Goal: Transaction & Acquisition: Purchase product/service

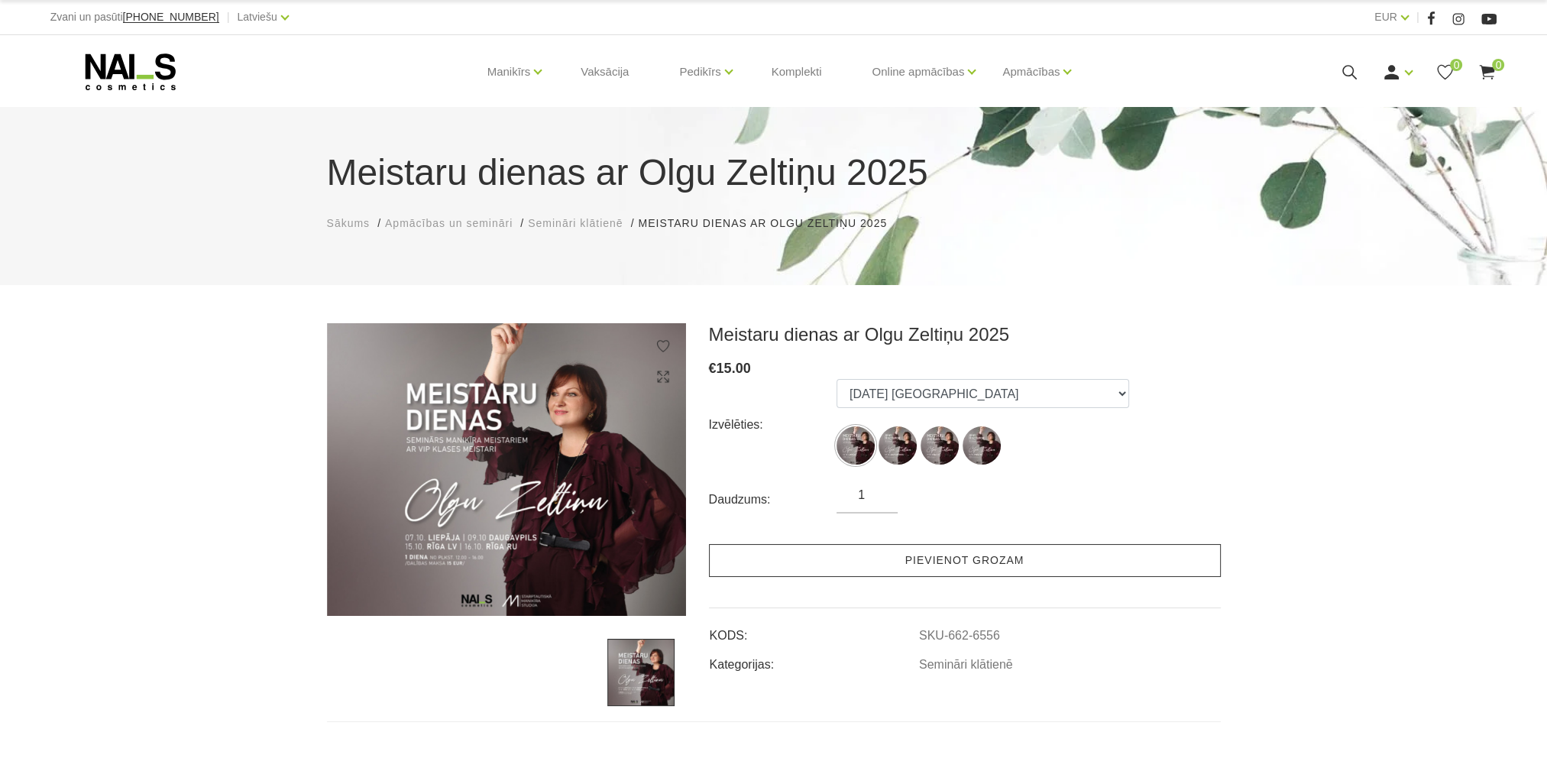
click at [984, 555] on link "Pievienot grozam" at bounding box center [965, 560] width 512 height 33
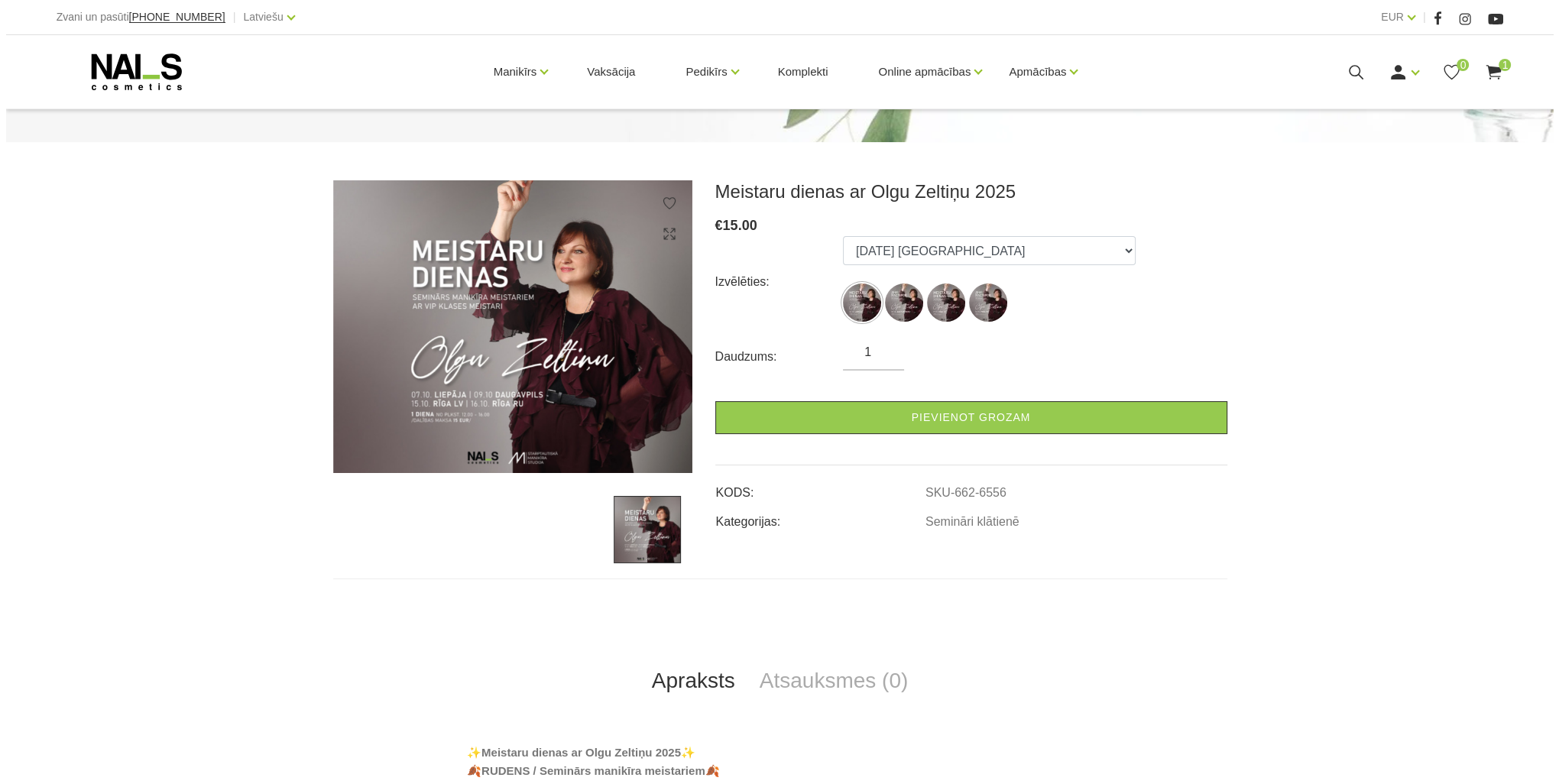
scroll to position [153, 0]
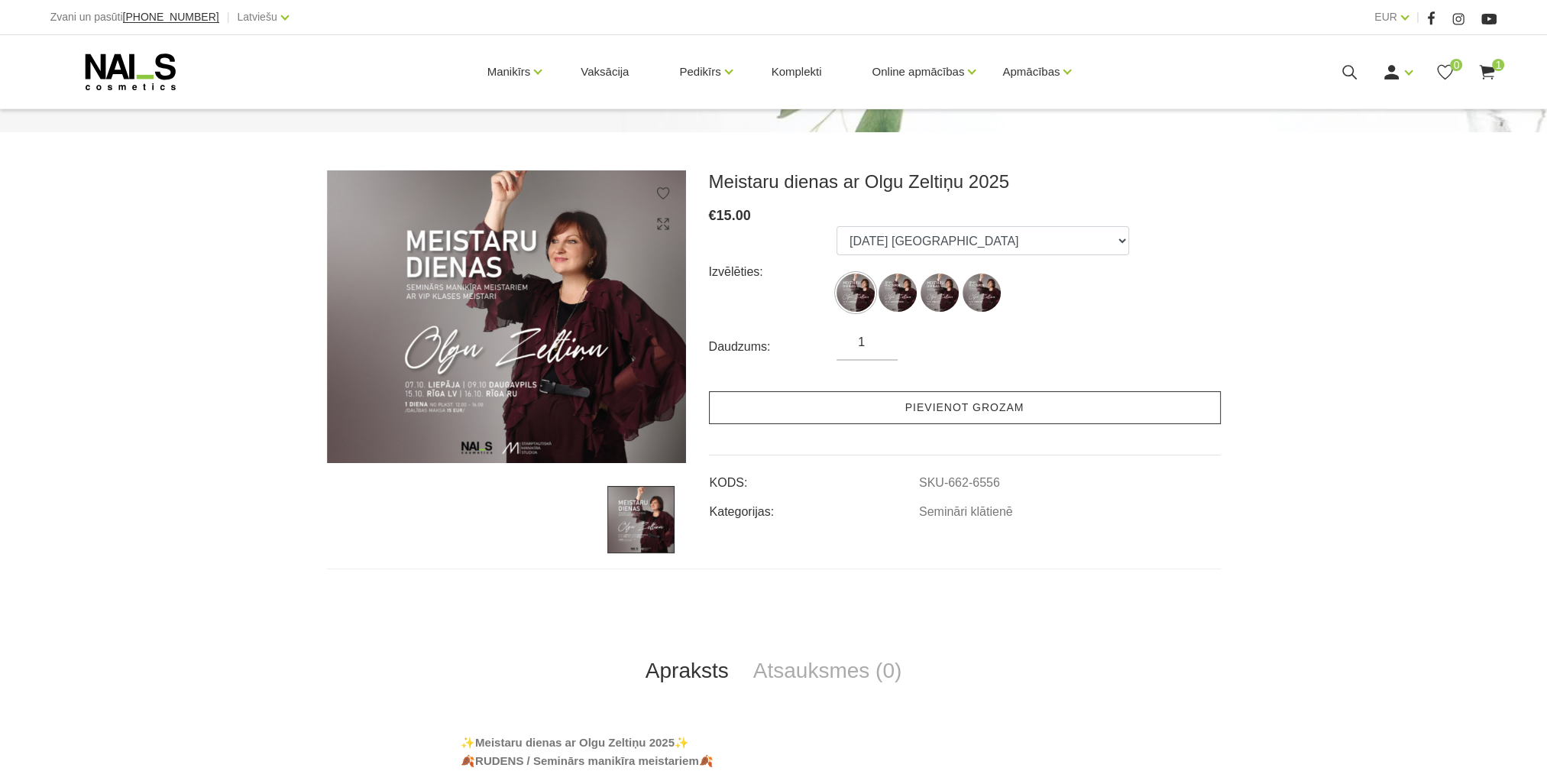
click at [962, 409] on link "Pievienot grozam" at bounding box center [965, 407] width 512 height 33
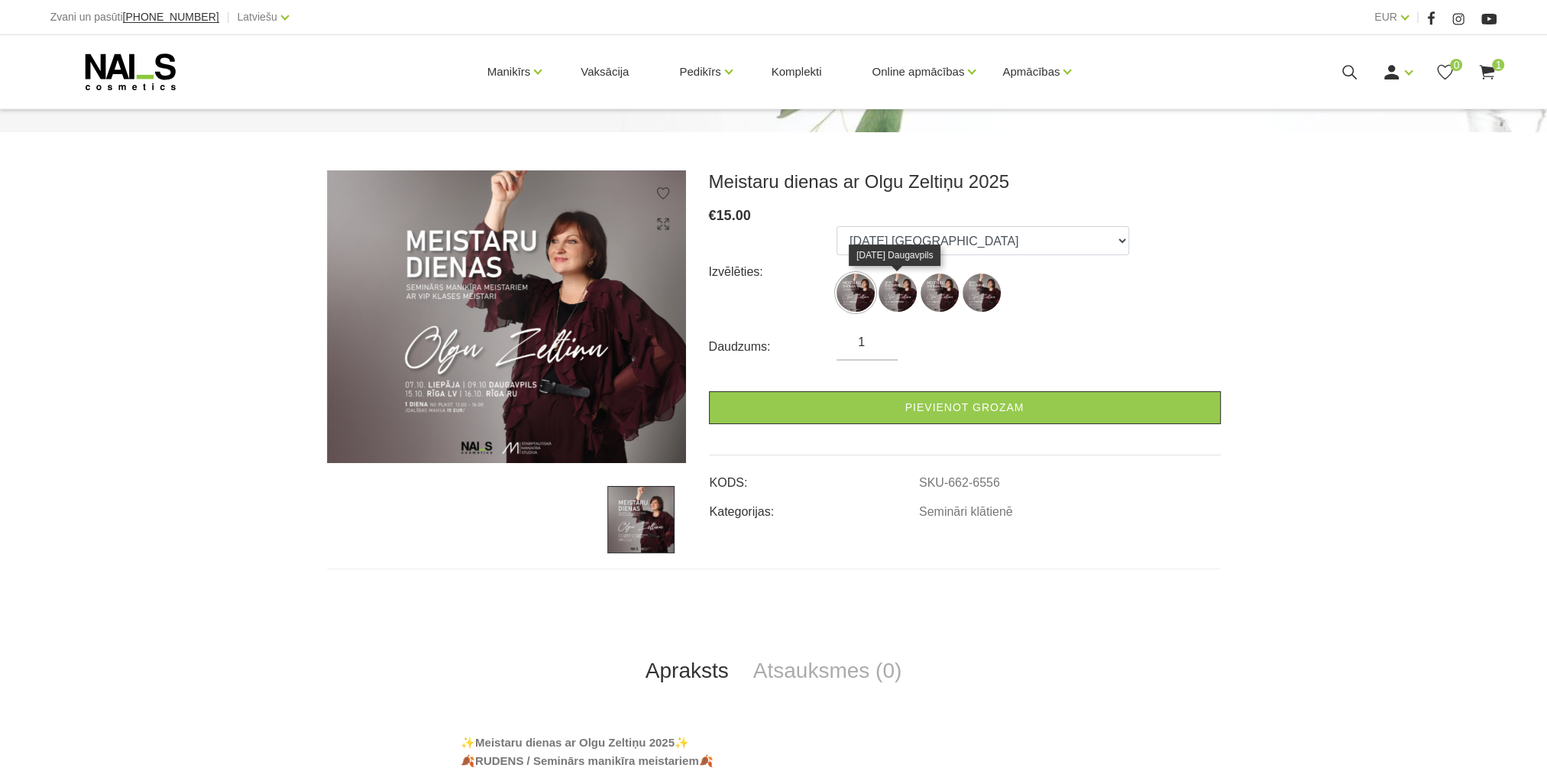
click at [895, 288] on img at bounding box center [897, 292] width 38 height 38
select select "6556"
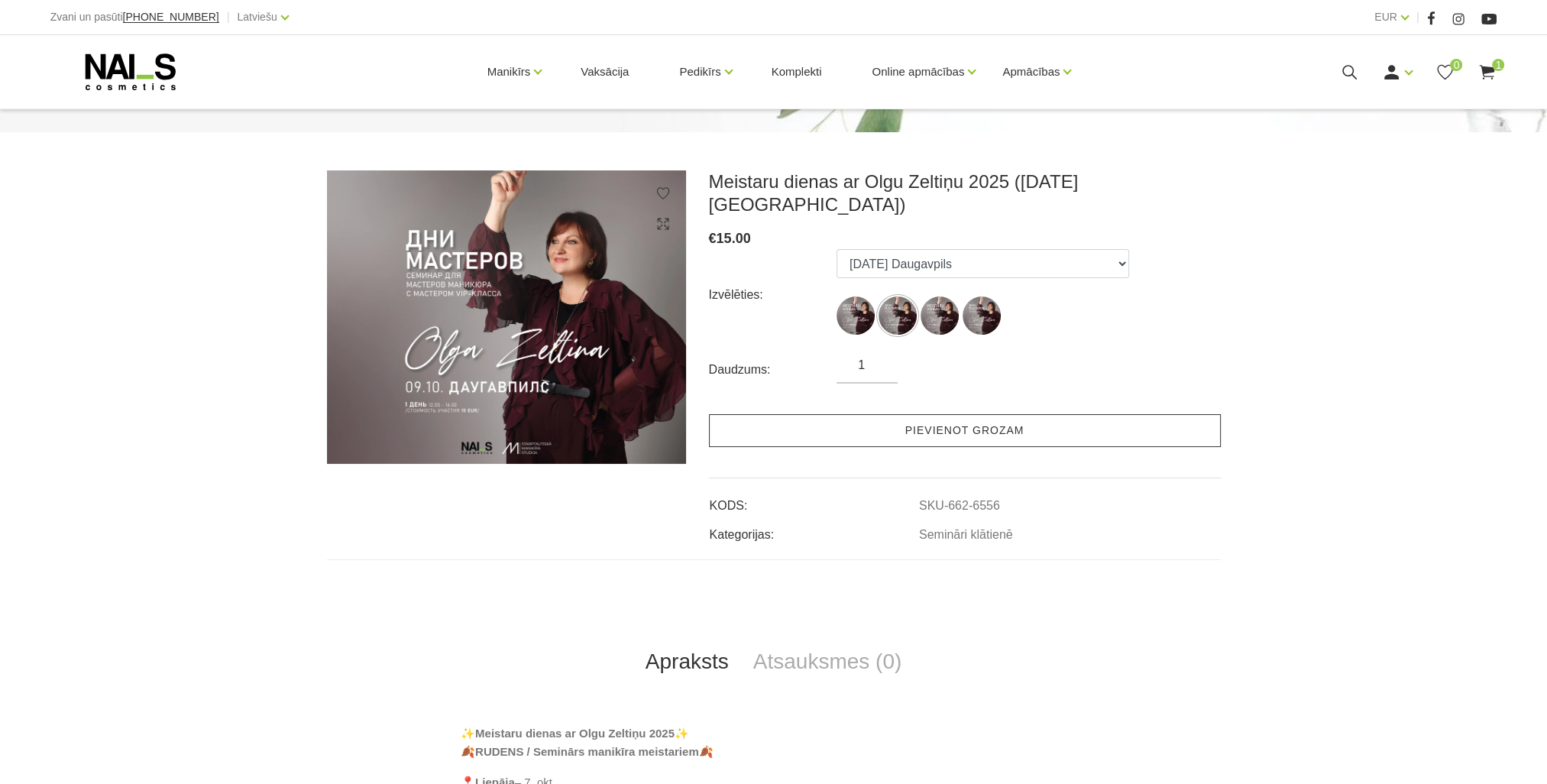
click at [947, 414] on link "Pievienot grozam" at bounding box center [965, 430] width 512 height 33
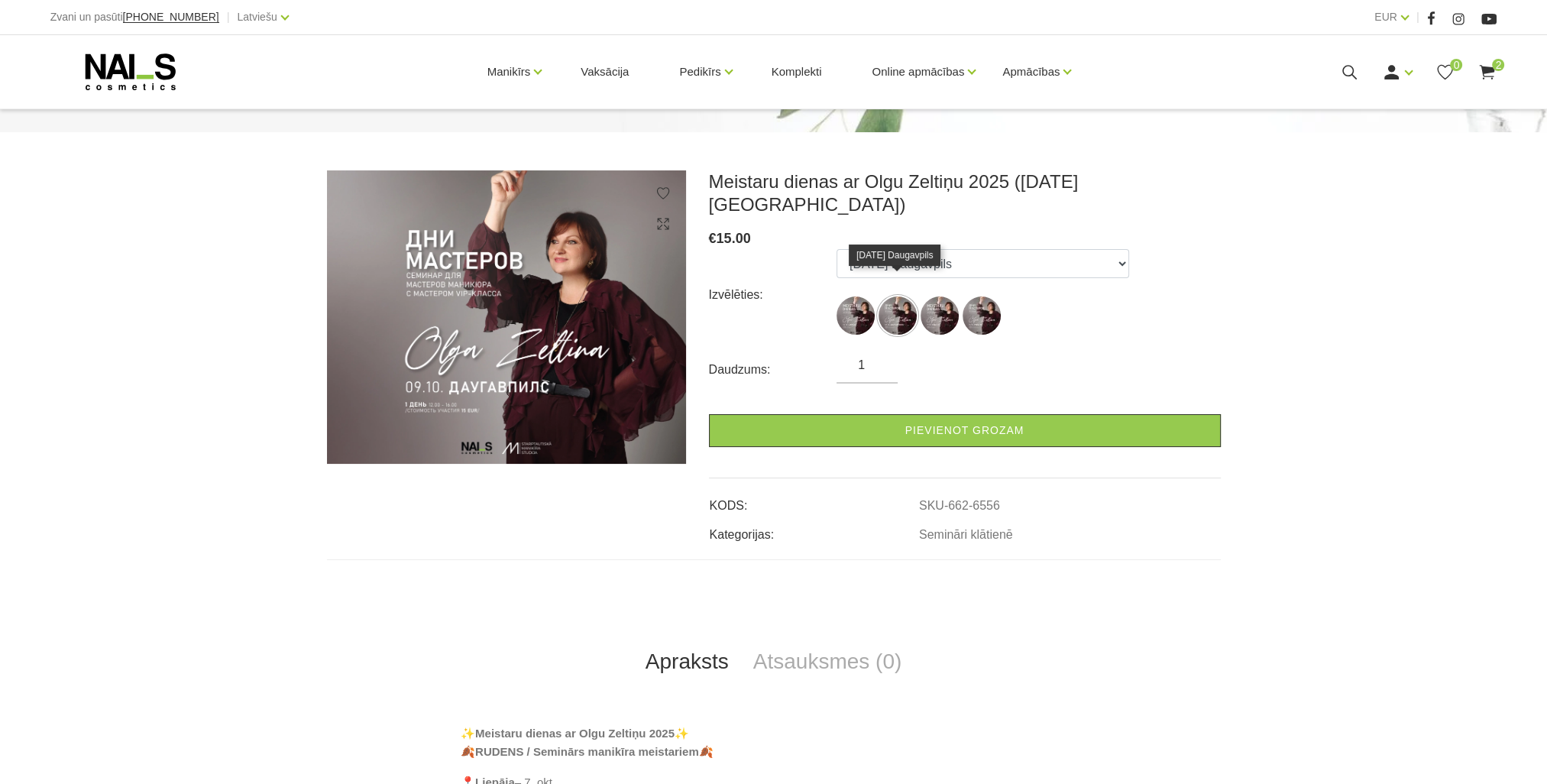
click at [901, 299] on img at bounding box center [897, 315] width 38 height 38
click at [886, 296] on img at bounding box center [897, 315] width 38 height 38
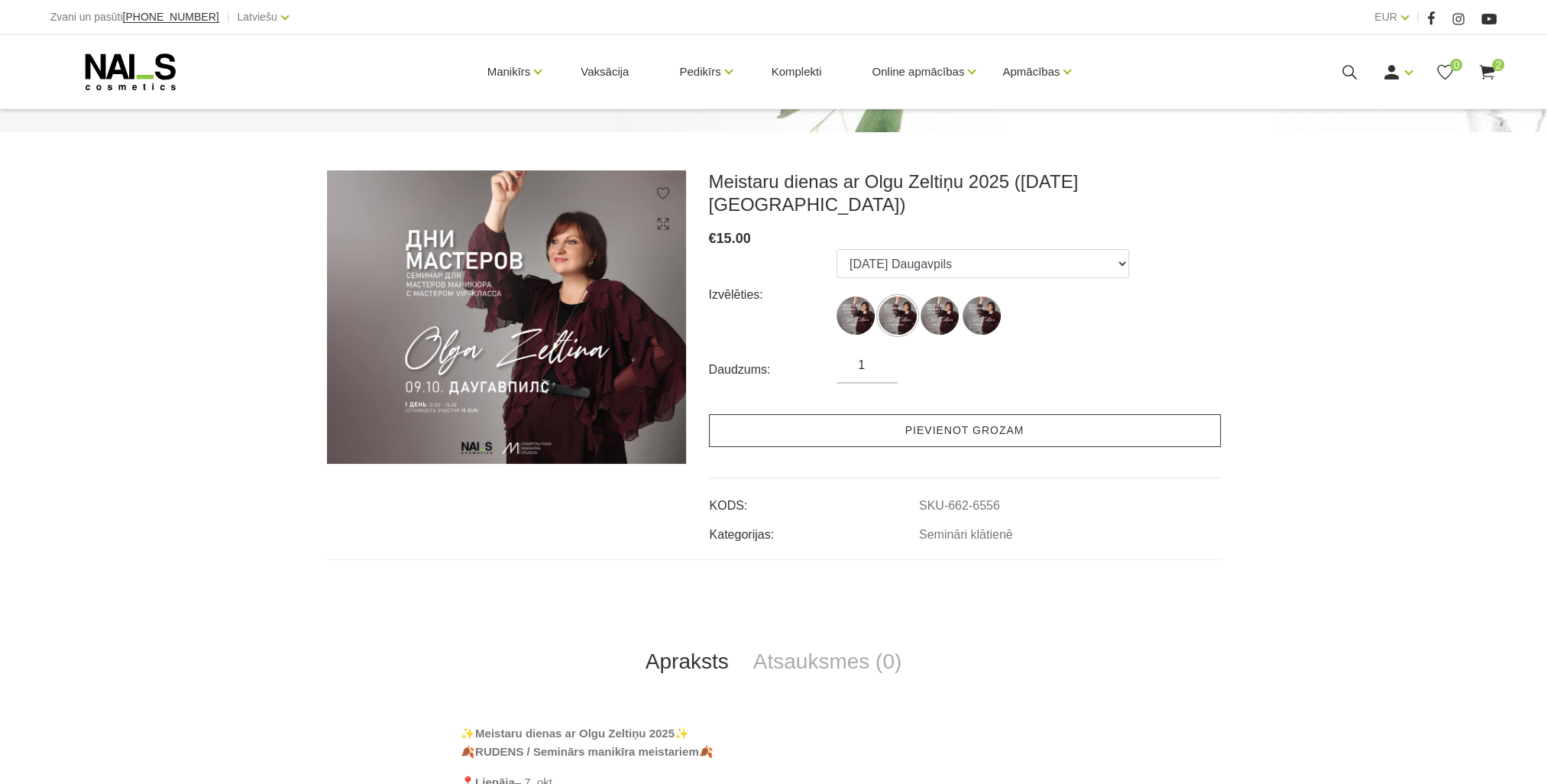
click at [947, 415] on link "Pievienot grozam" at bounding box center [965, 430] width 512 height 33
click at [960, 414] on link "Pievienot grozam" at bounding box center [965, 430] width 512 height 33
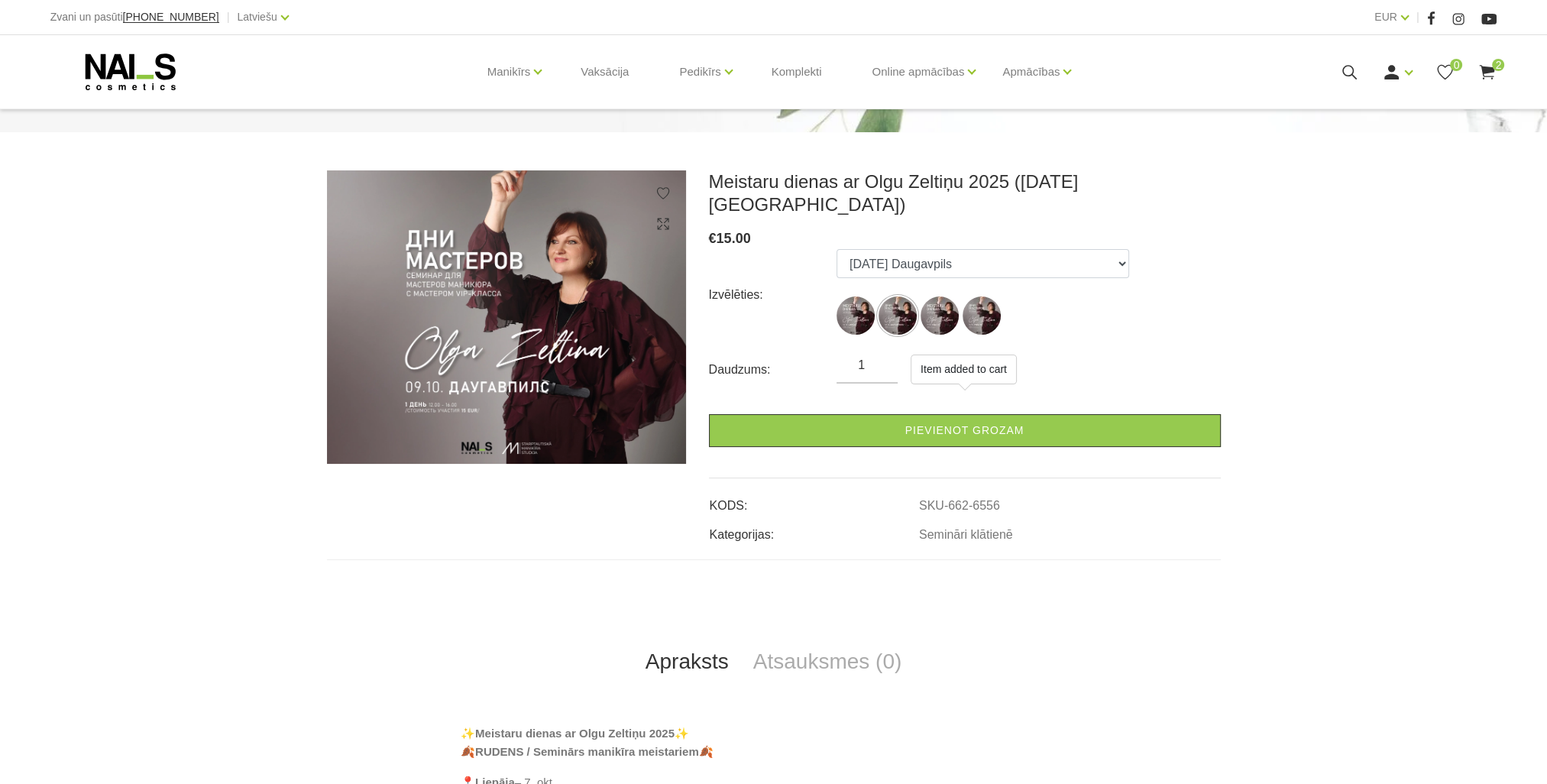
click at [1488, 61] on div "Manikīrs Gēllakas Bāzes, topi un praimeri Gēlu sistēmas Dizaina sistēmas Dažādi…" at bounding box center [773, 71] width 1447 height 73
click at [1491, 70] on use at bounding box center [1488, 72] width 15 height 14
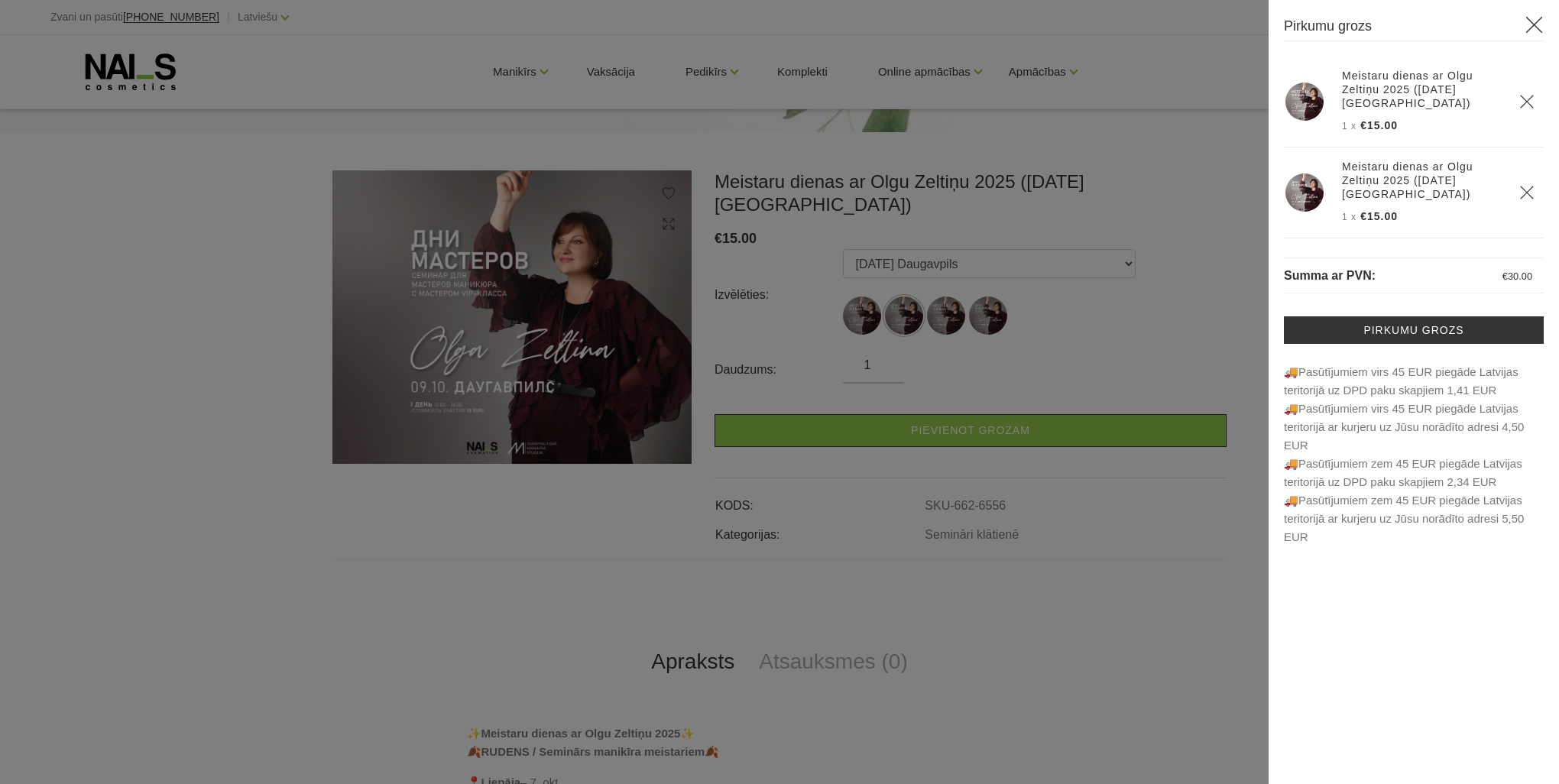
click at [1532, 98] on icon "Delete" at bounding box center [1527, 102] width 15 height 15
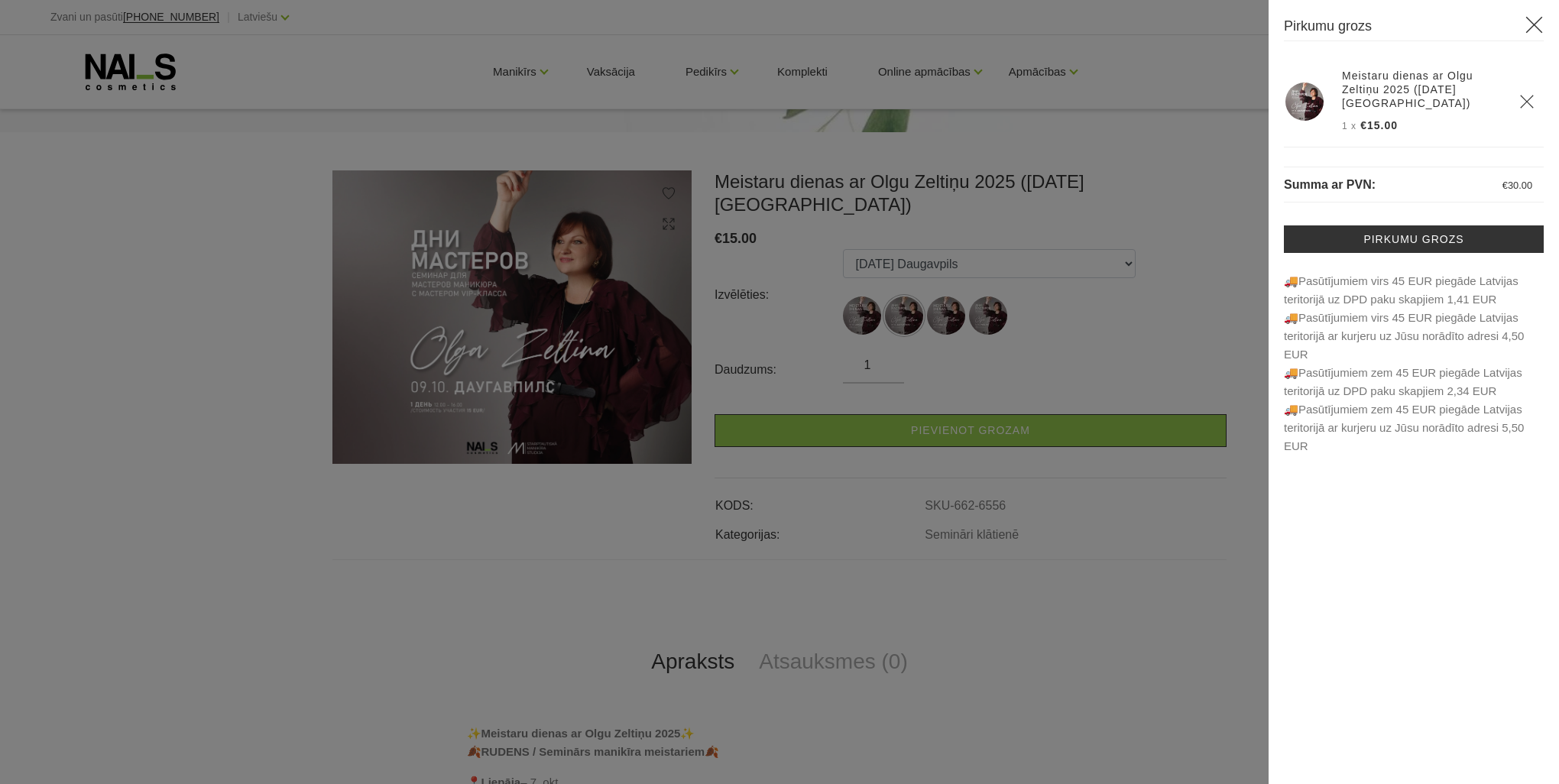
click at [1540, 29] on icon at bounding box center [1534, 25] width 20 height 20
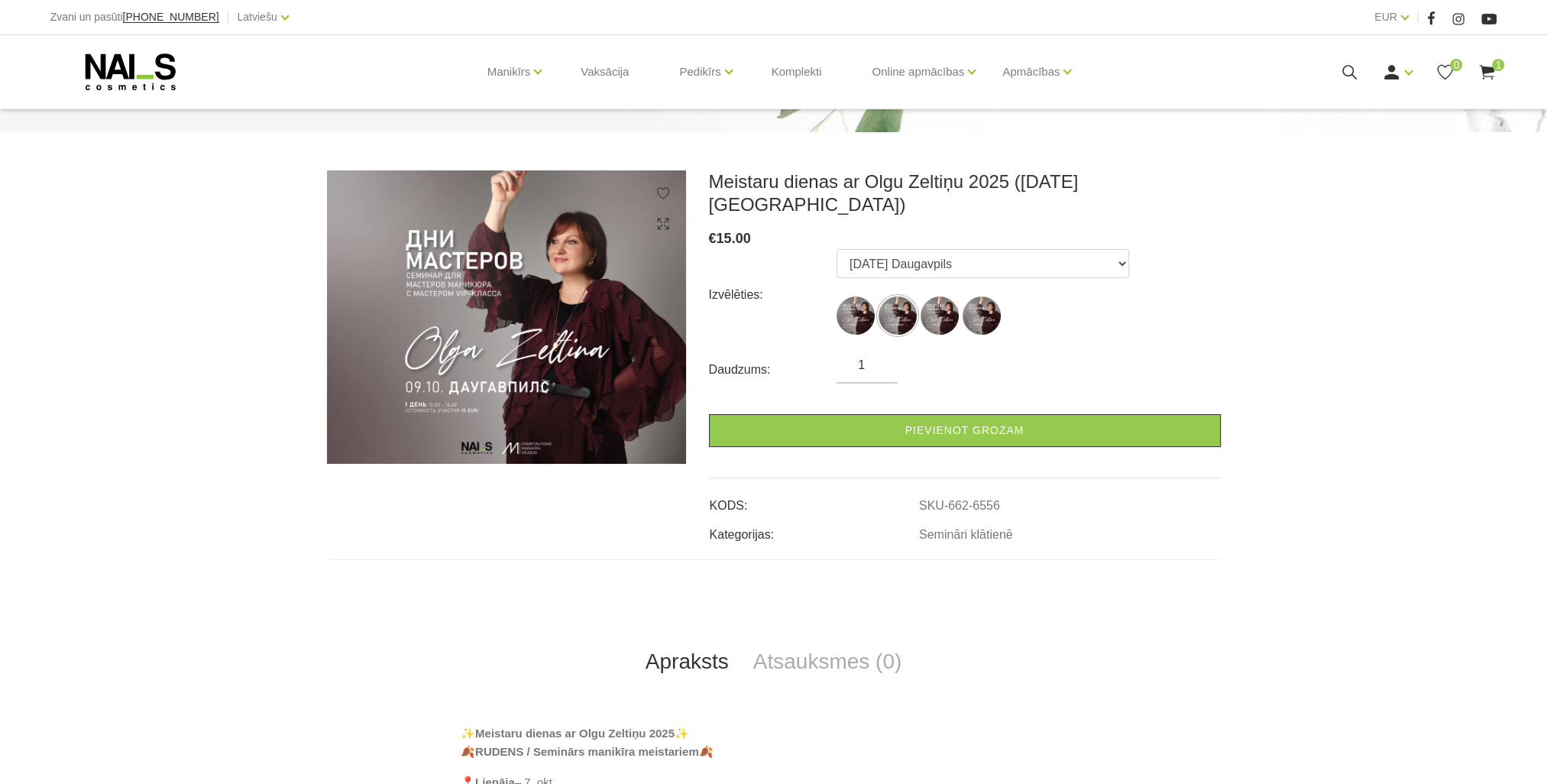
click at [1492, 65] on span "1" at bounding box center [1498, 64] width 12 height 12
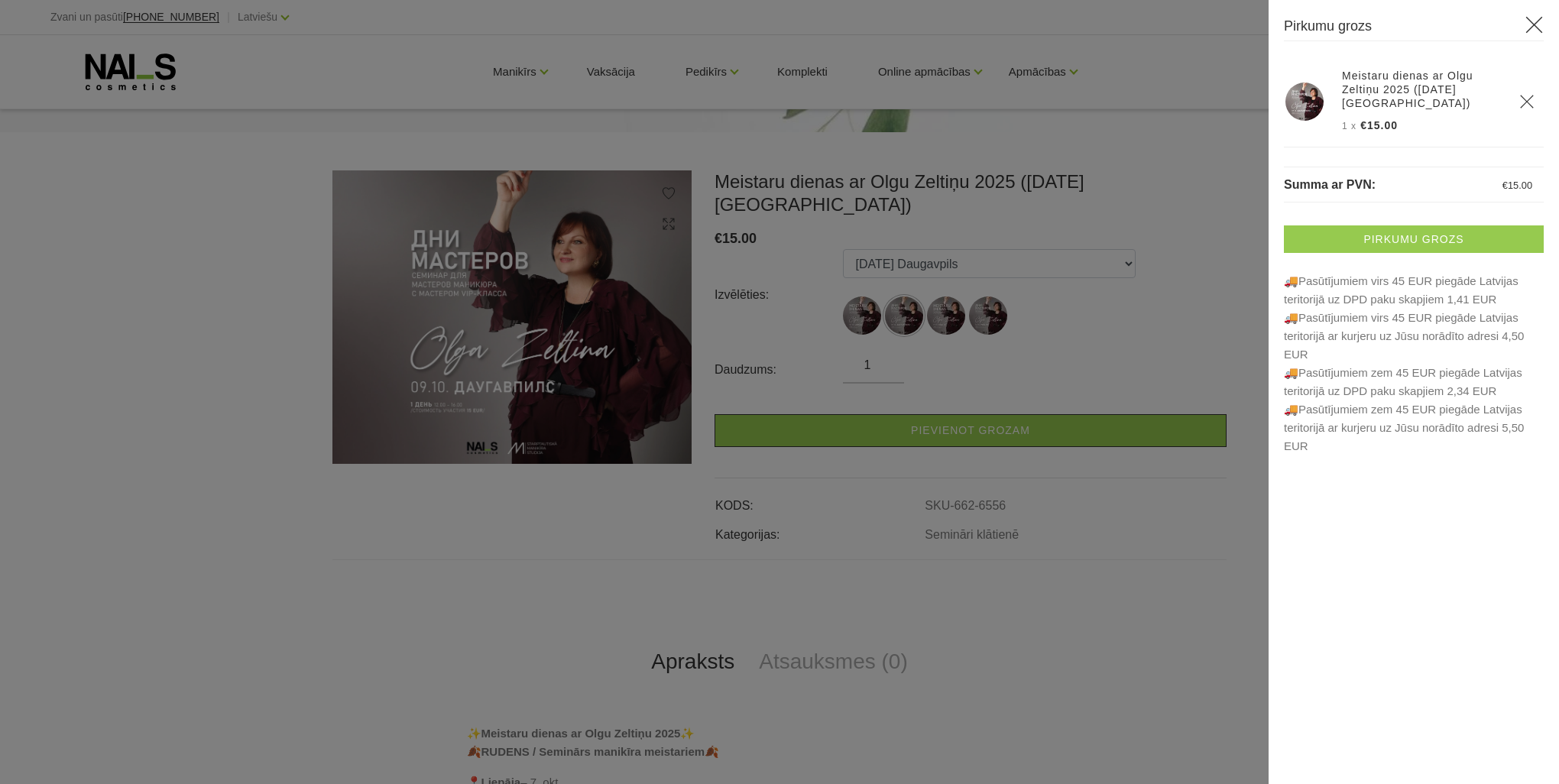
click at [1420, 241] on link "Pirkumu grozs" at bounding box center [1414, 239] width 260 height 27
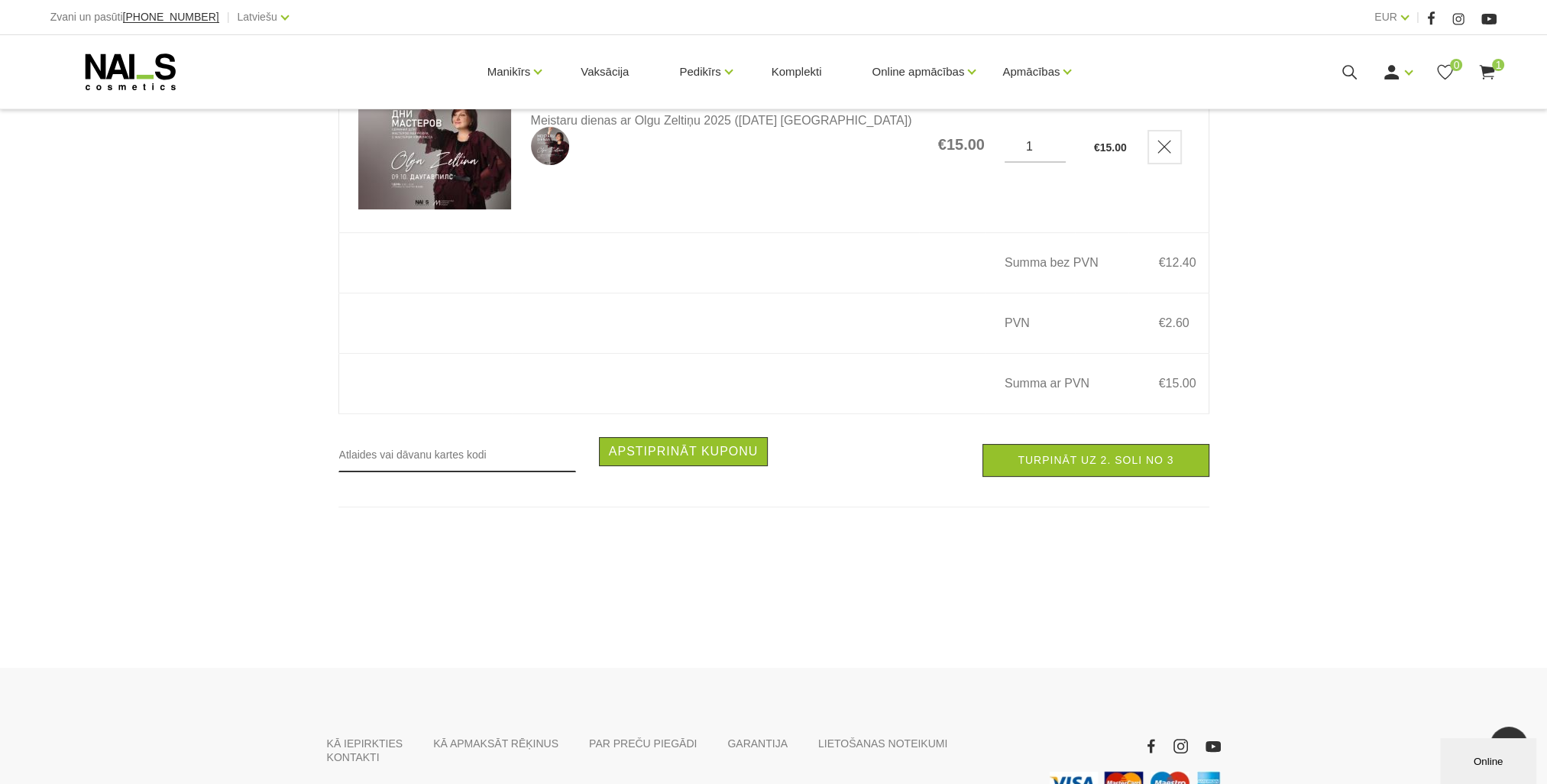
click at [441, 460] on input "text" at bounding box center [457, 454] width 238 height 35
type input "RUDENS2025"
click at [701, 466] on button "Apstiprināt kuponu" at bounding box center [684, 451] width 170 height 29
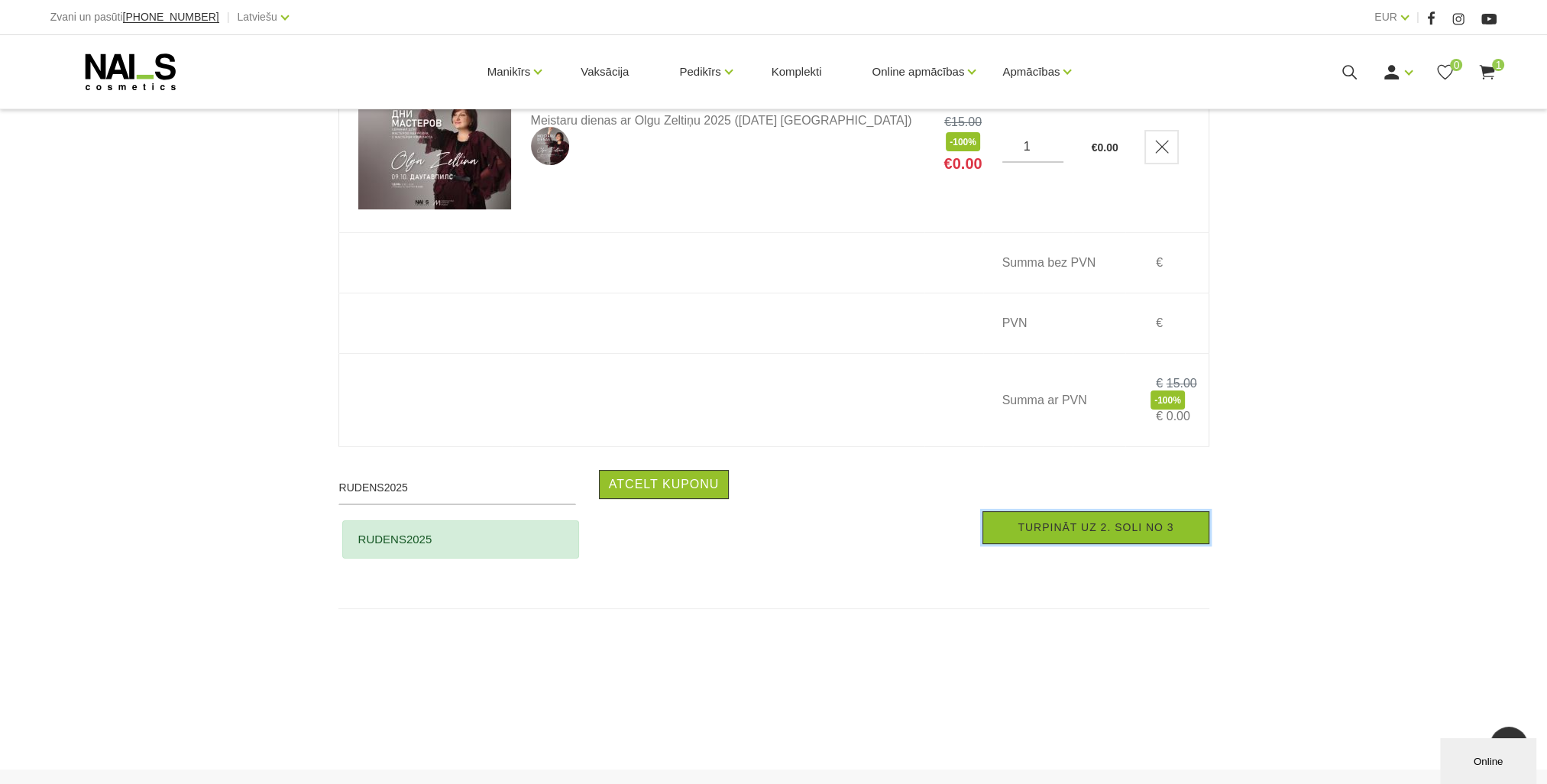
click at [1033, 544] on link "Turpināt uz 2. soli no 3" at bounding box center [1096, 527] width 227 height 33
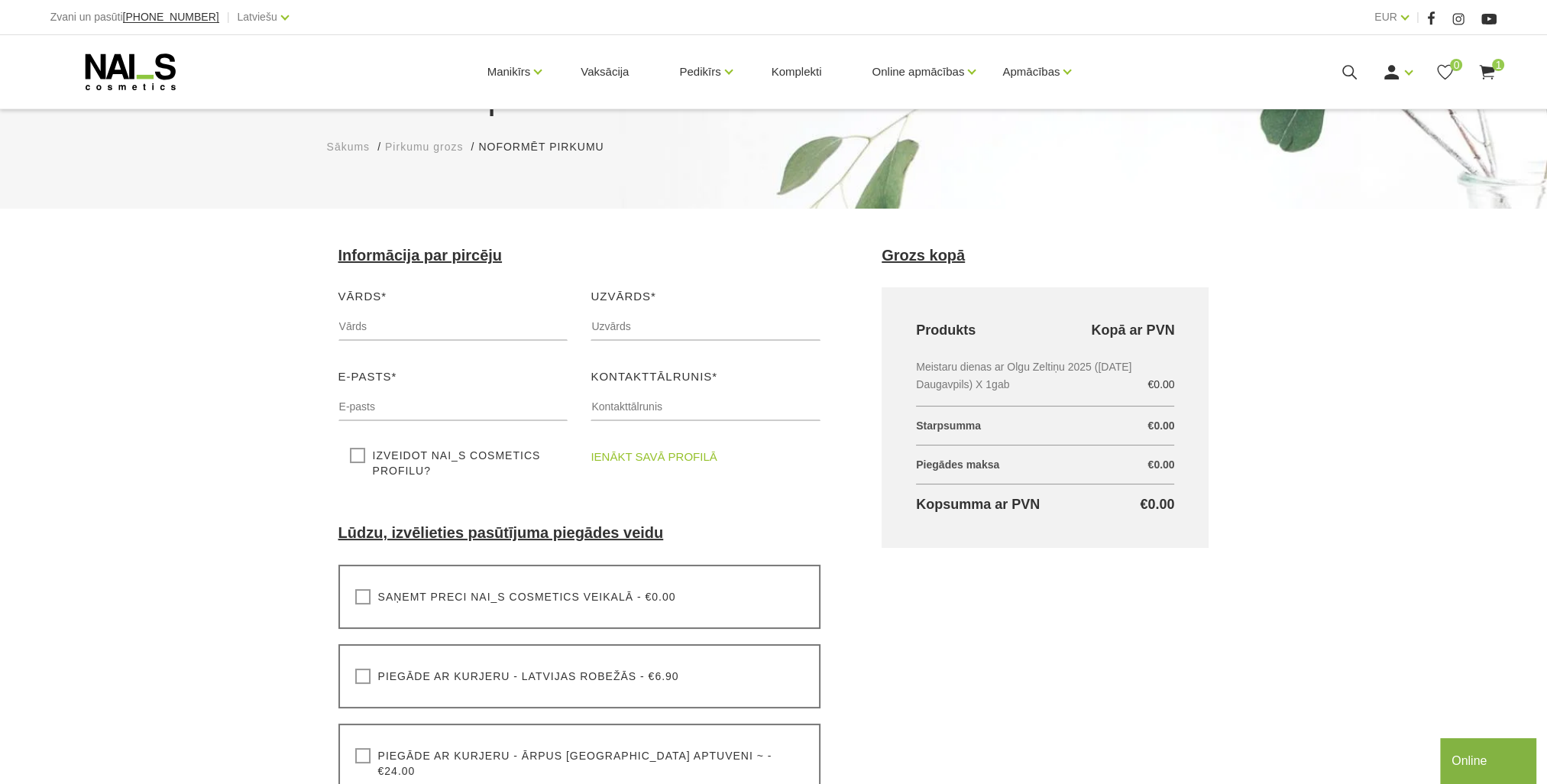
scroll to position [153, 0]
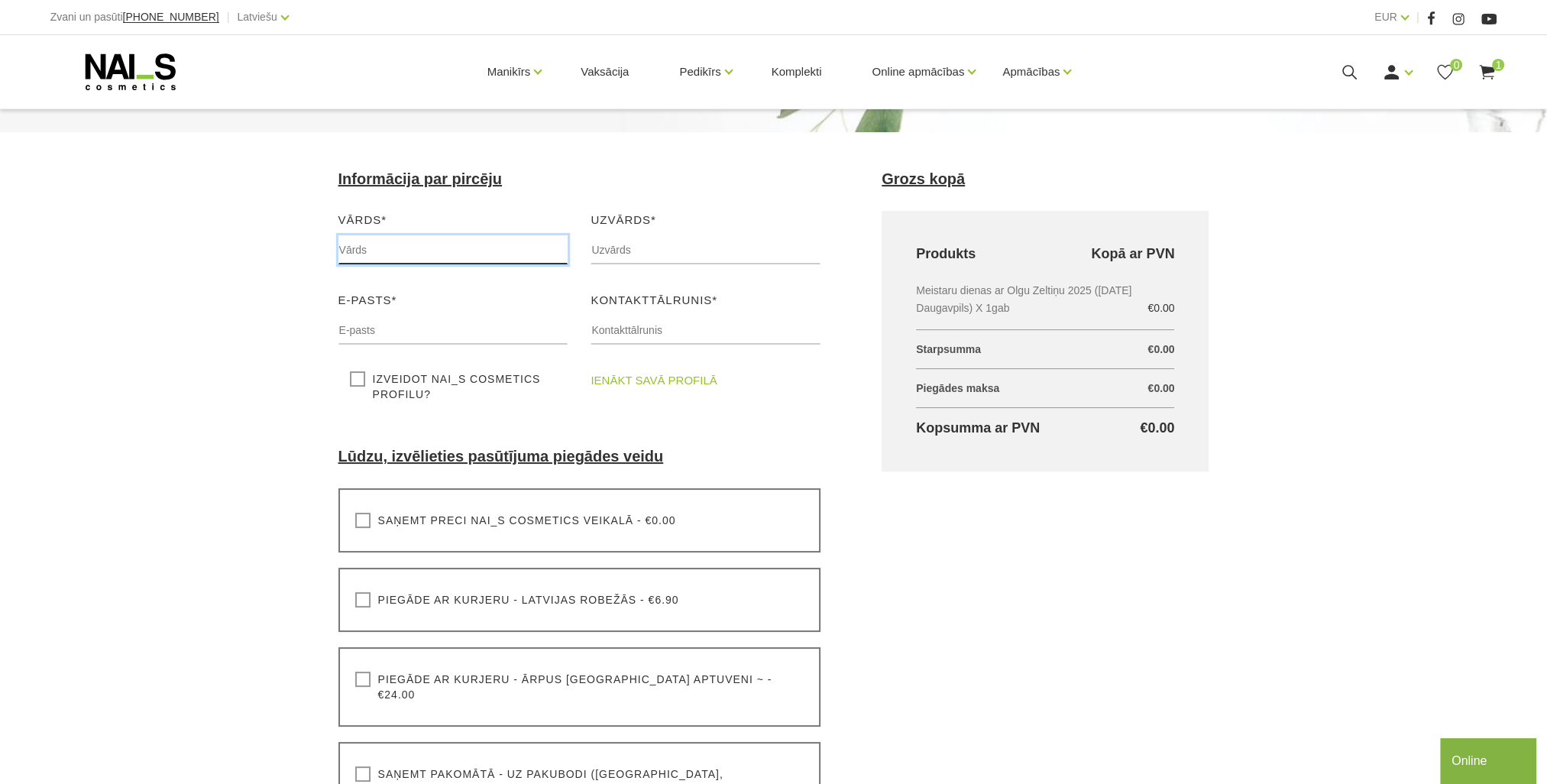
click at [355, 249] on input "text" at bounding box center [453, 249] width 230 height 29
type input "t"
type input "Tatjana"
click at [641, 252] on input "text" at bounding box center [705, 249] width 230 height 29
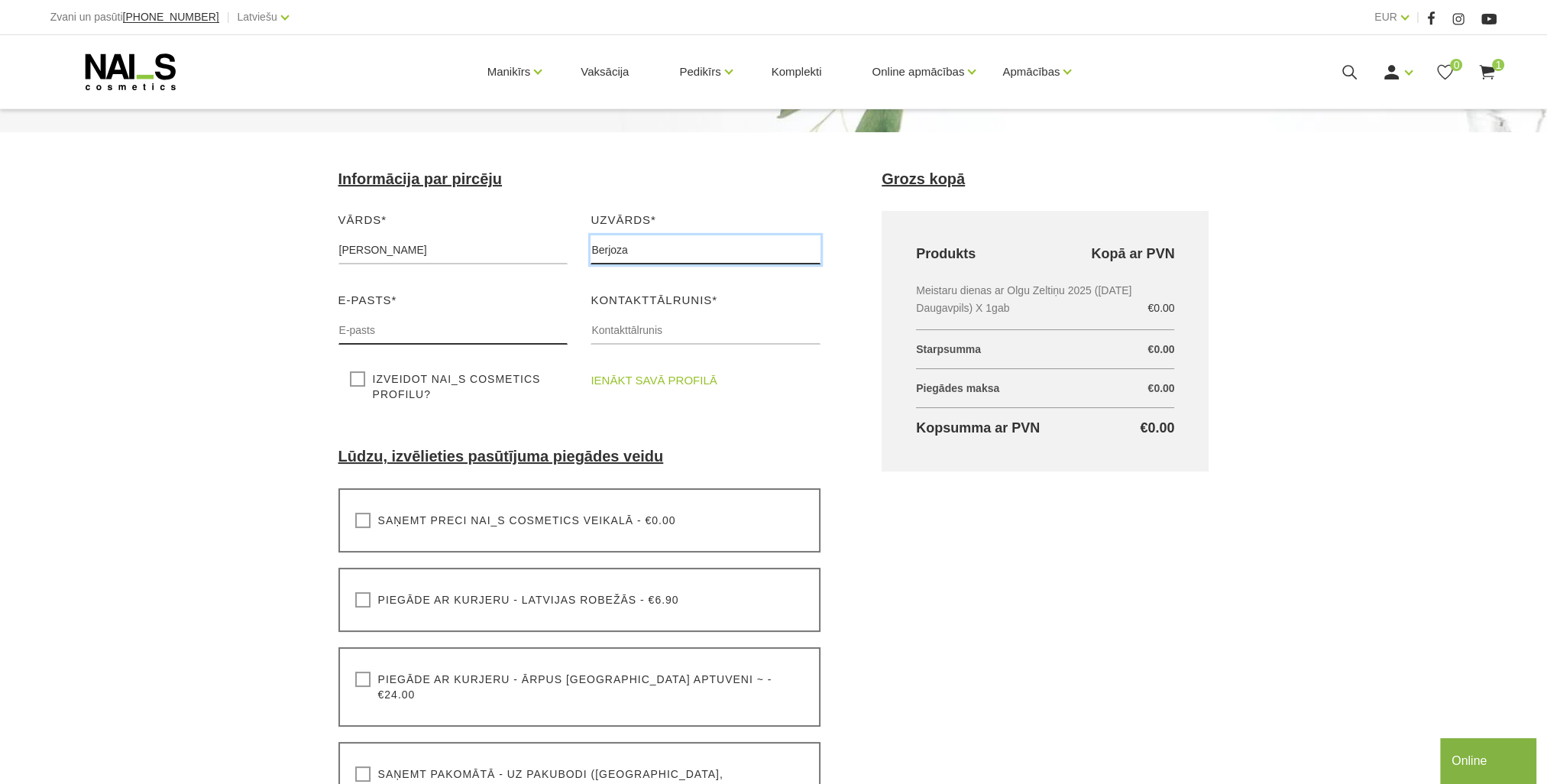
type input "Berjoza"
click at [381, 334] on input "text" at bounding box center [453, 330] width 230 height 29
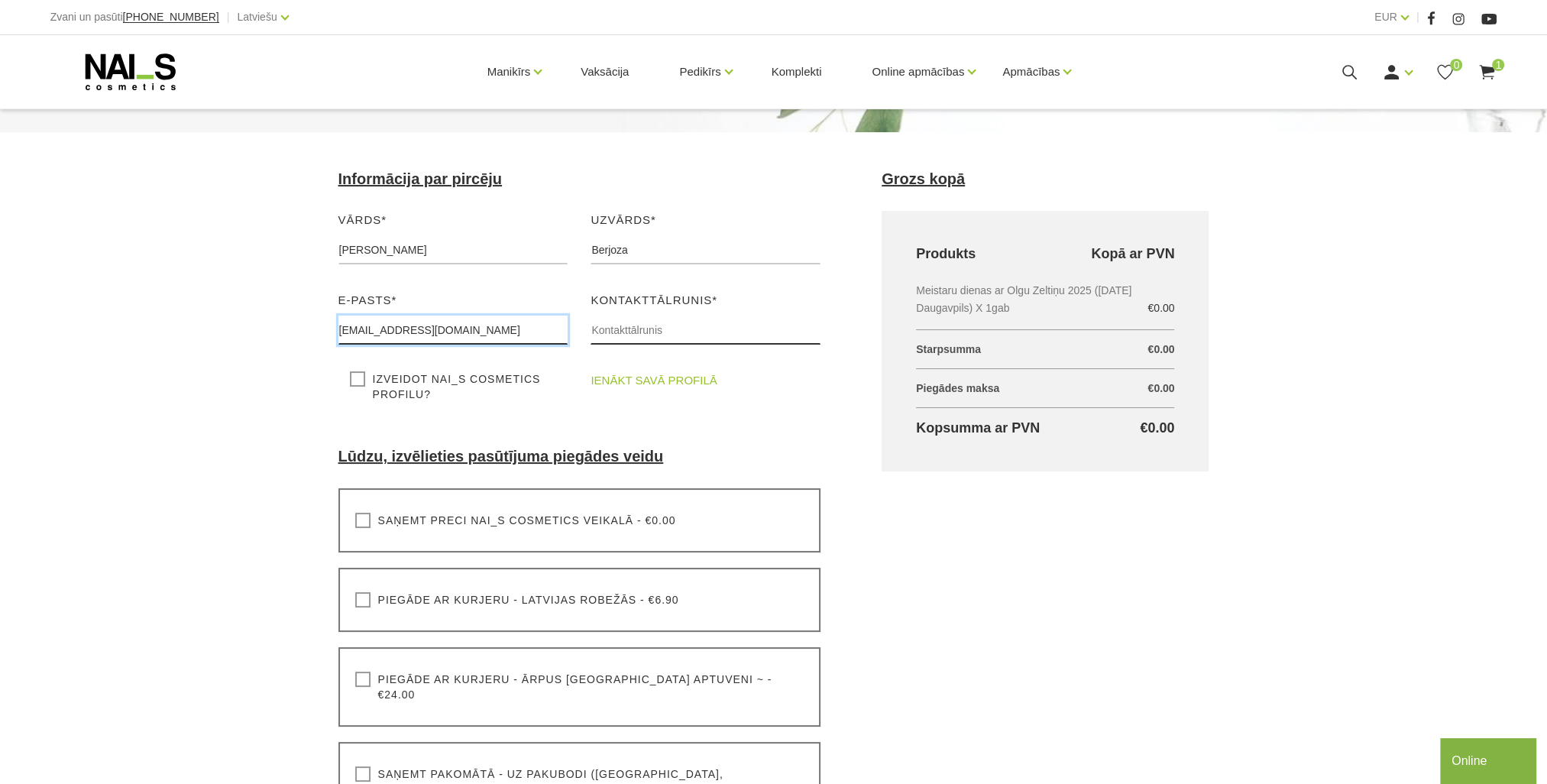
type input "berjozat@inbox.lv"
click at [647, 325] on input "text" at bounding box center [705, 330] width 230 height 29
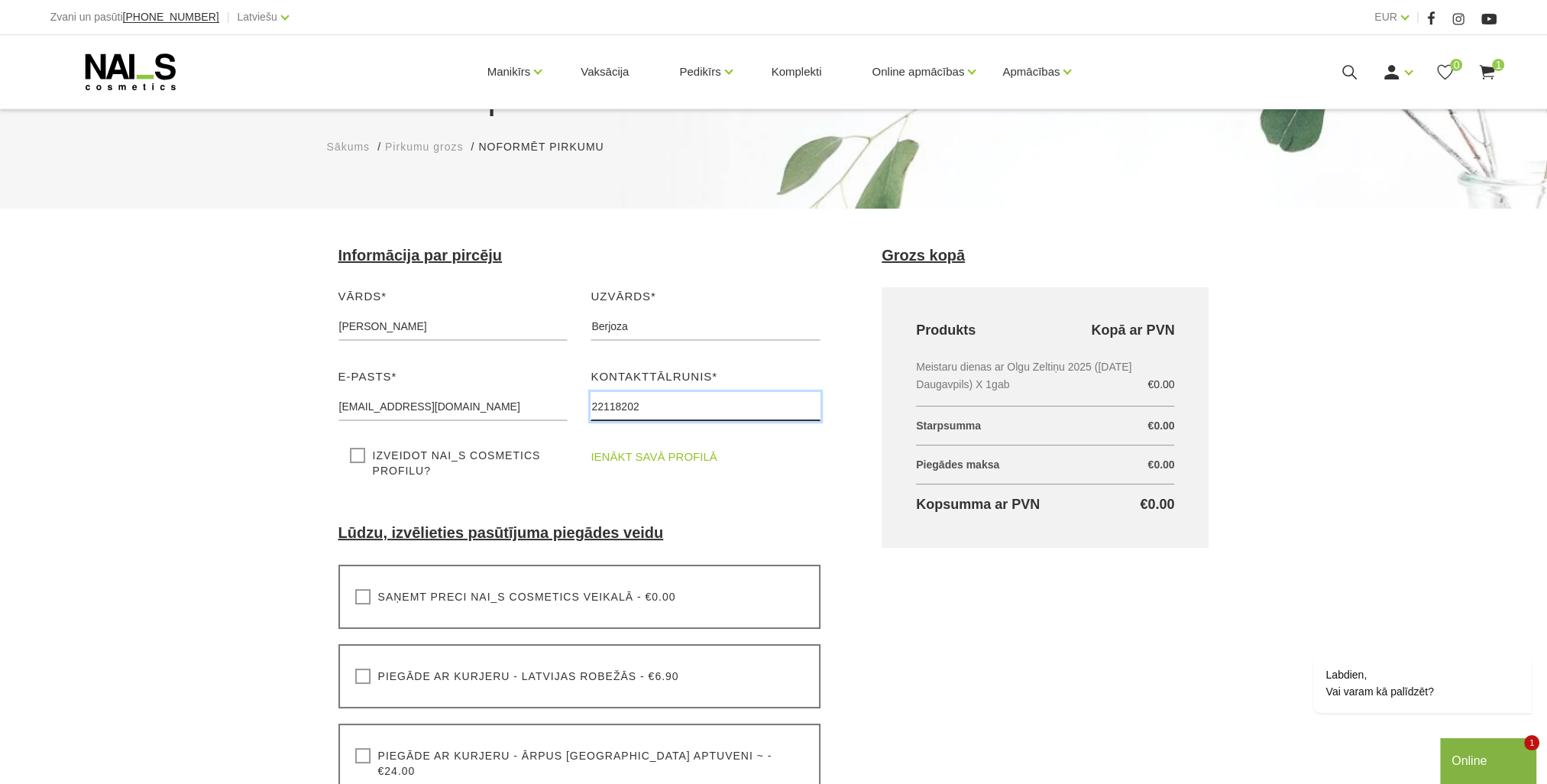
scroll to position [535, 0]
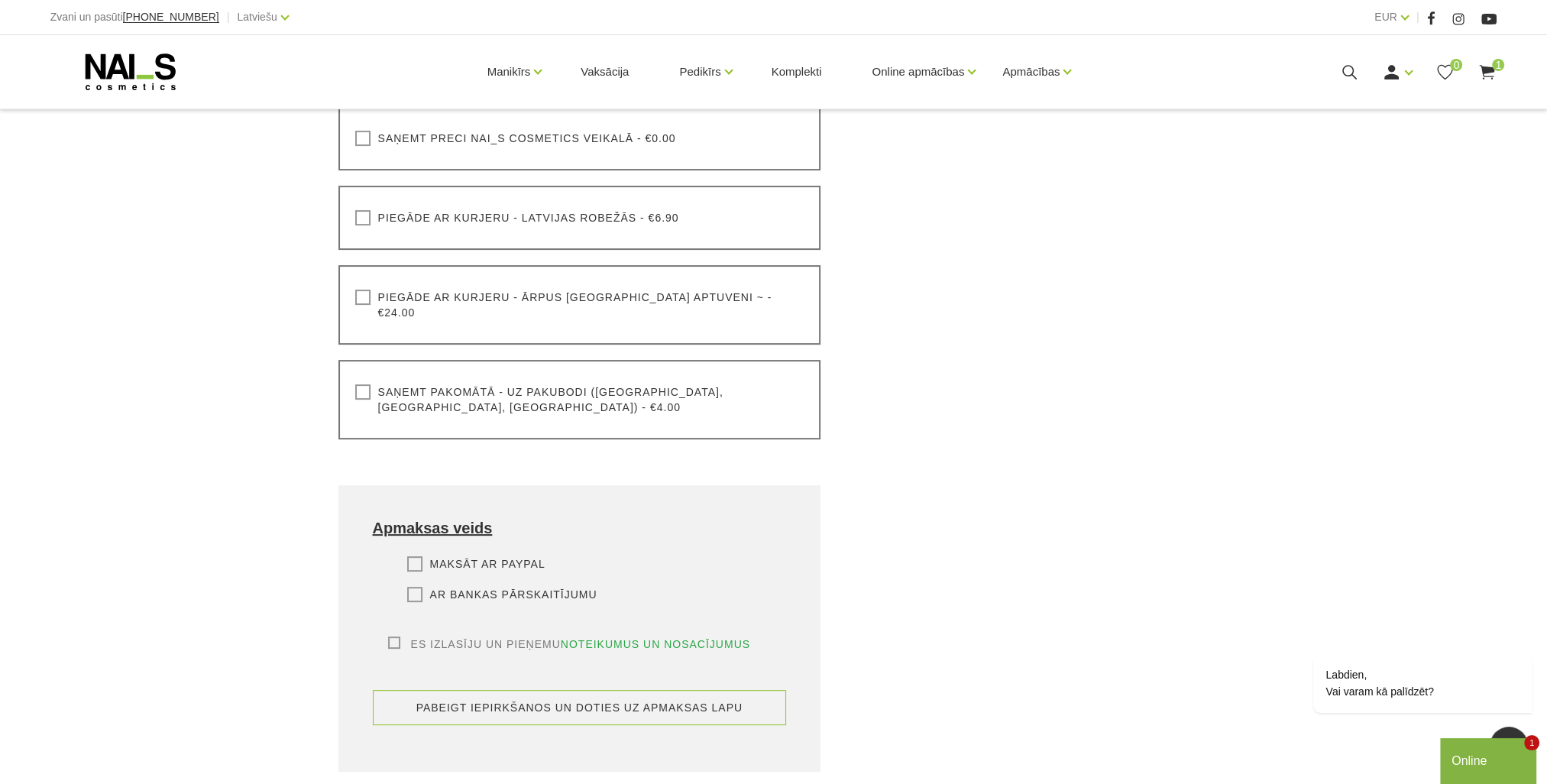
type input "22118202"
click at [594, 690] on button "pabeigt iepirkšanos un doties uz apmaksas lapu" at bounding box center [580, 707] width 414 height 35
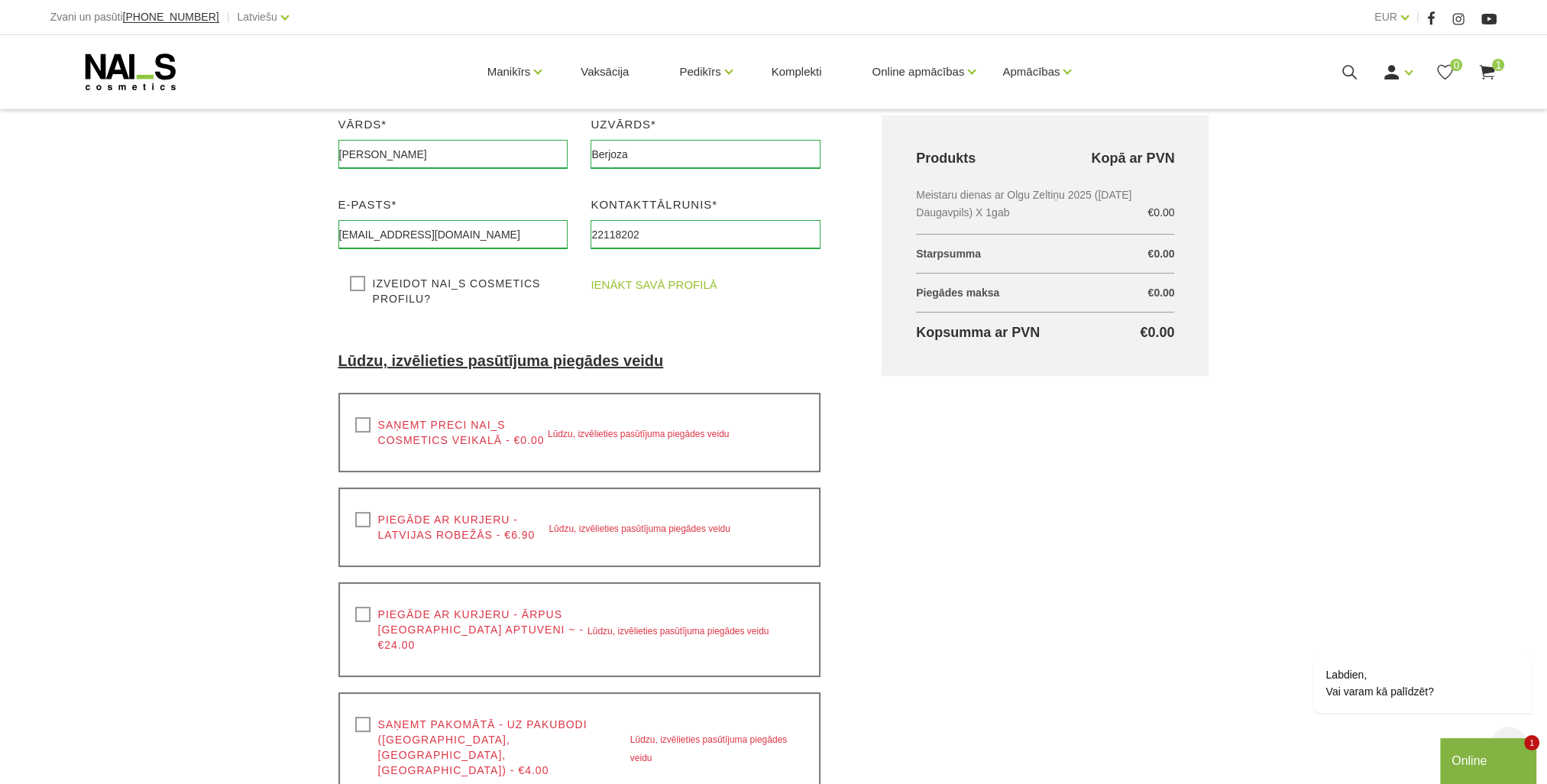
scroll to position [247, 0]
click at [357, 420] on label "Saņemt preci NAI_S cosmetics veikalā - €0.00" at bounding box center [451, 434] width 193 height 31
click at [0, 0] on input "Saņemt preci NAI_S cosmetics veikalā - €0.00" at bounding box center [0, 0] width 0 height 0
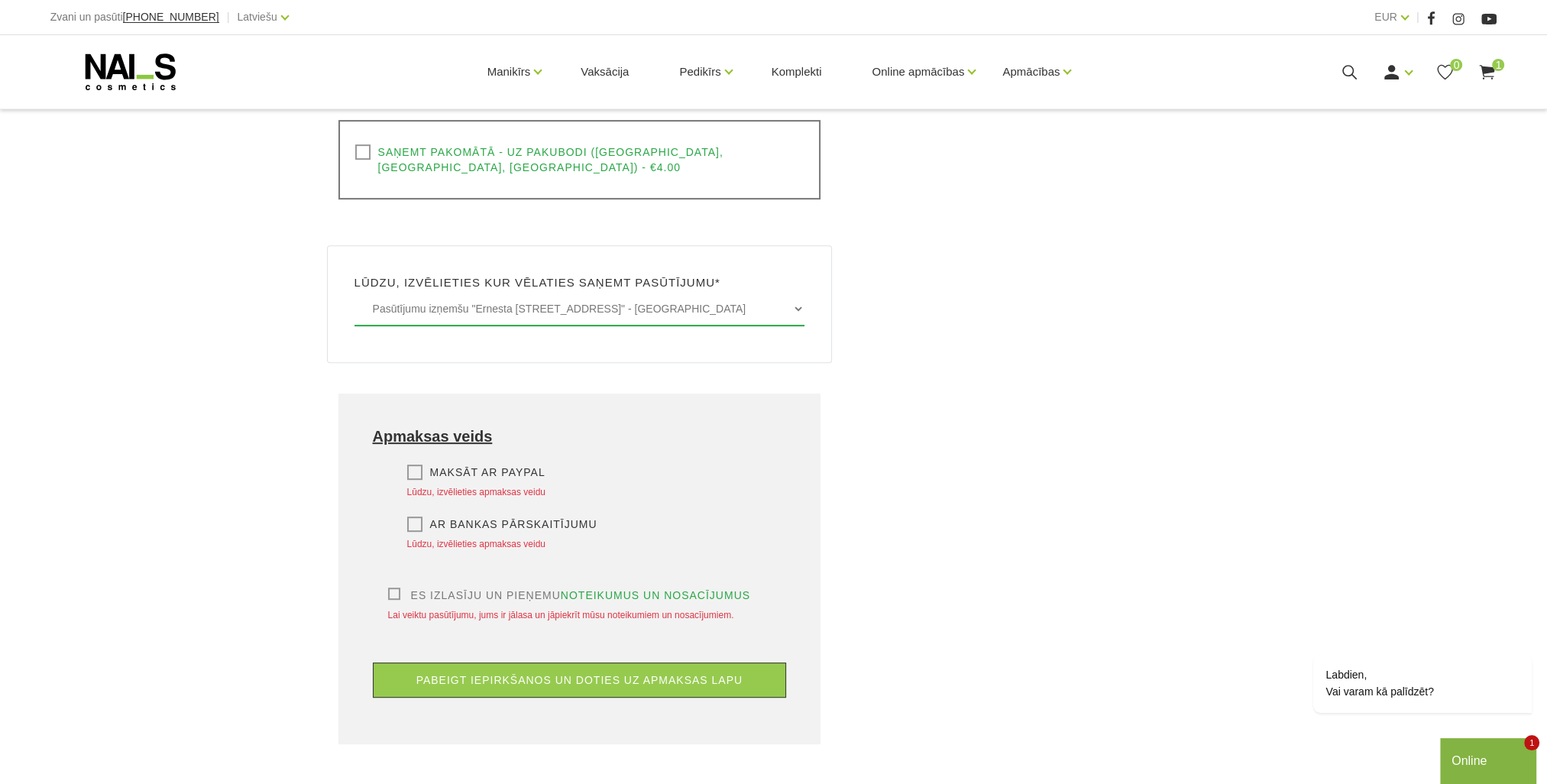
scroll to position [781, 0]
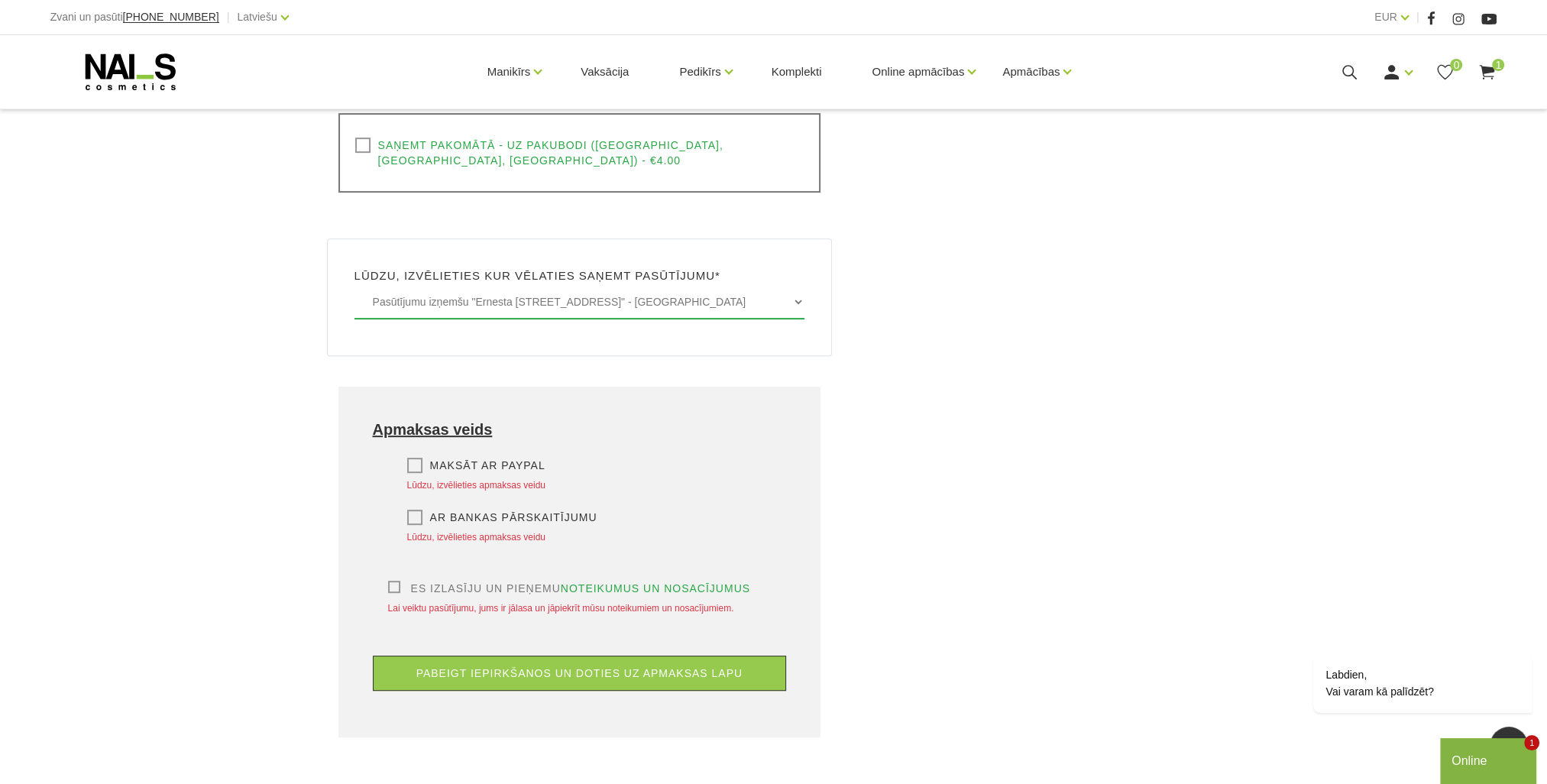
click at [395, 580] on label "Es izlasīju un pieņemu noteikumus un nosacījumus" at bounding box center [569, 588] width 363 height 15
click at [0, 0] on input "Es izlasīju un pieņemu noteikumus un nosacījumus" at bounding box center [0, 0] width 0 height 0
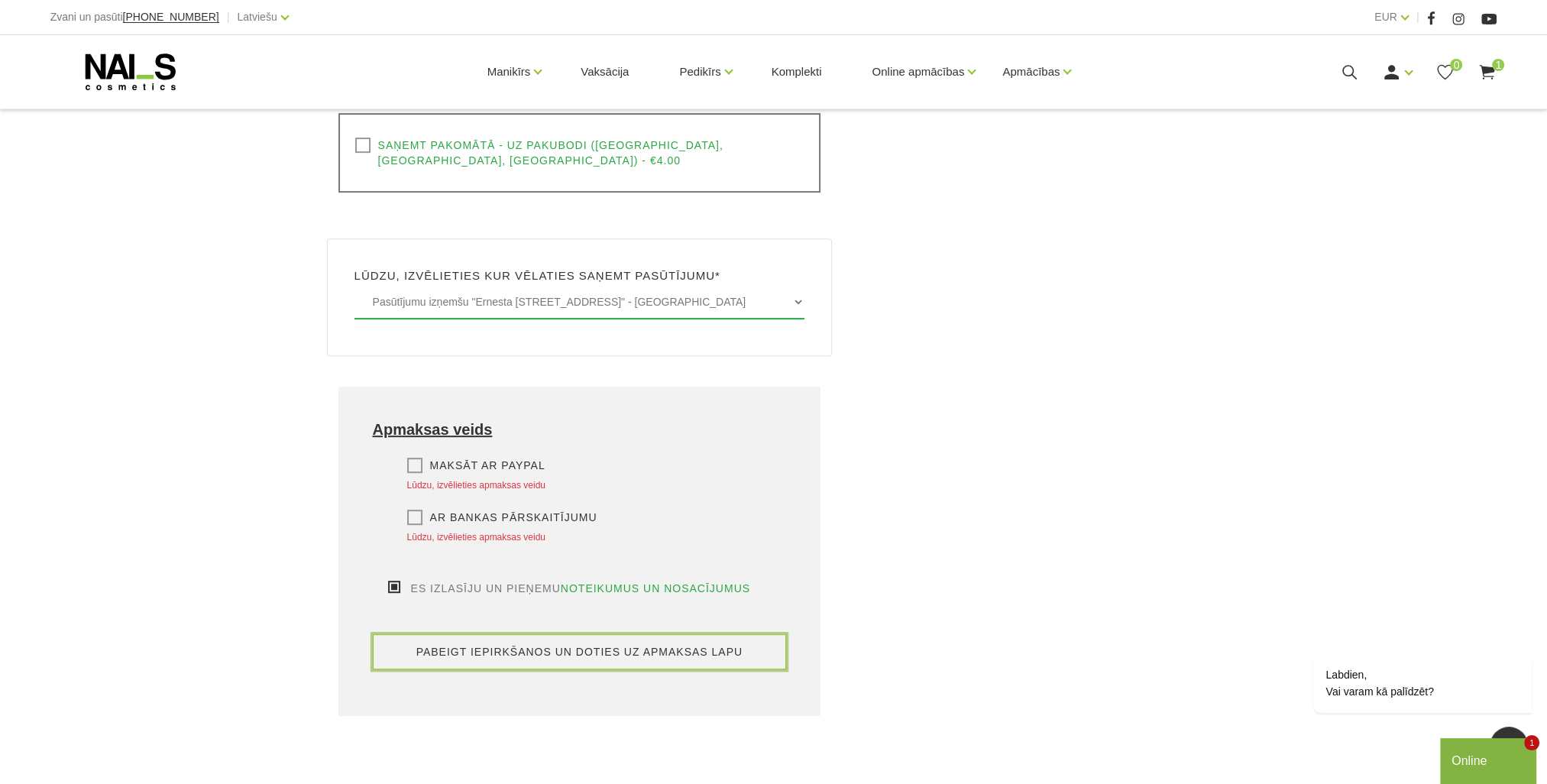
click at [507, 634] on button "pabeigt iepirkšanos un doties uz apmaksas lapu" at bounding box center [580, 651] width 414 height 35
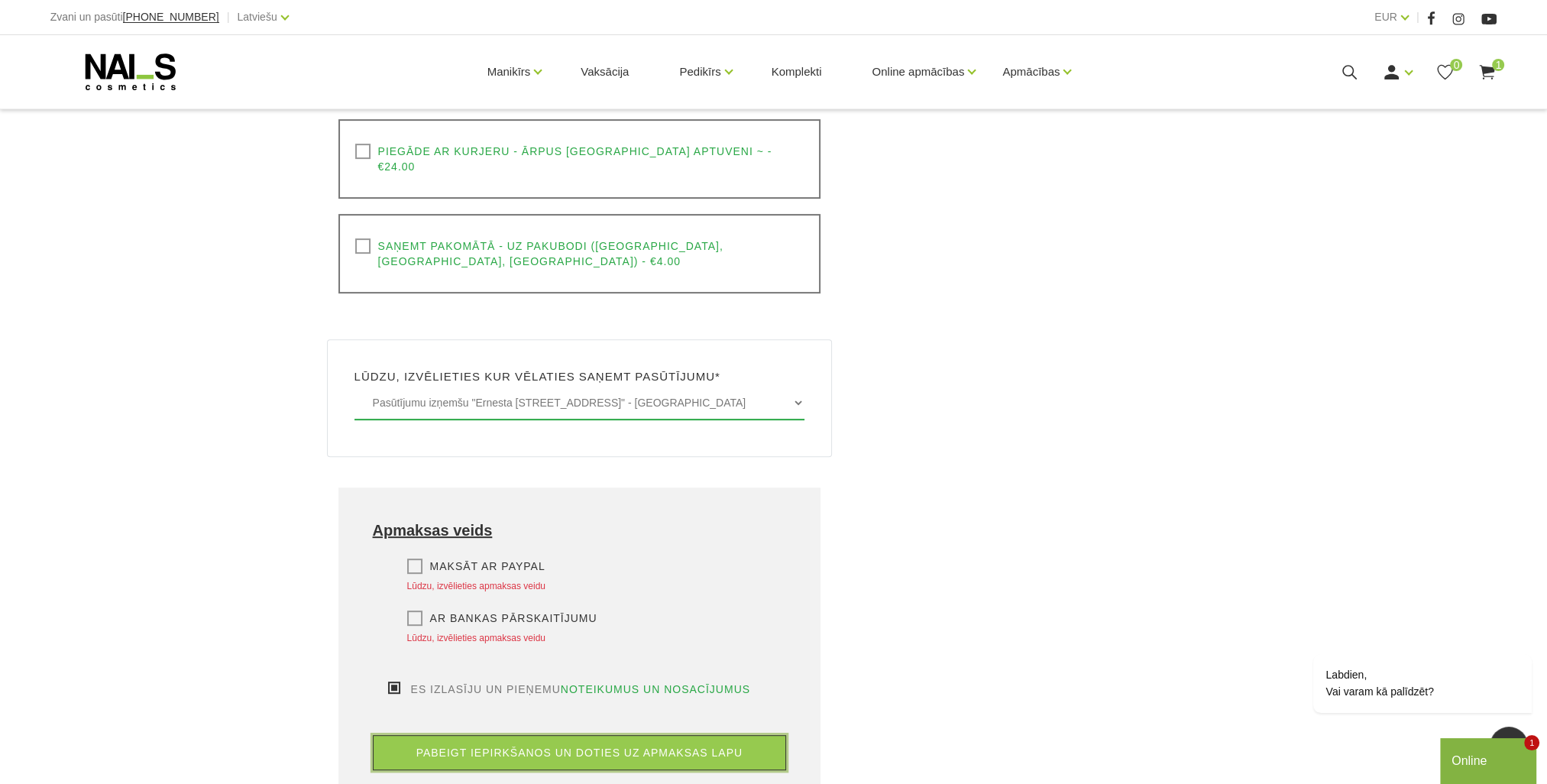
scroll to position [916, 0]
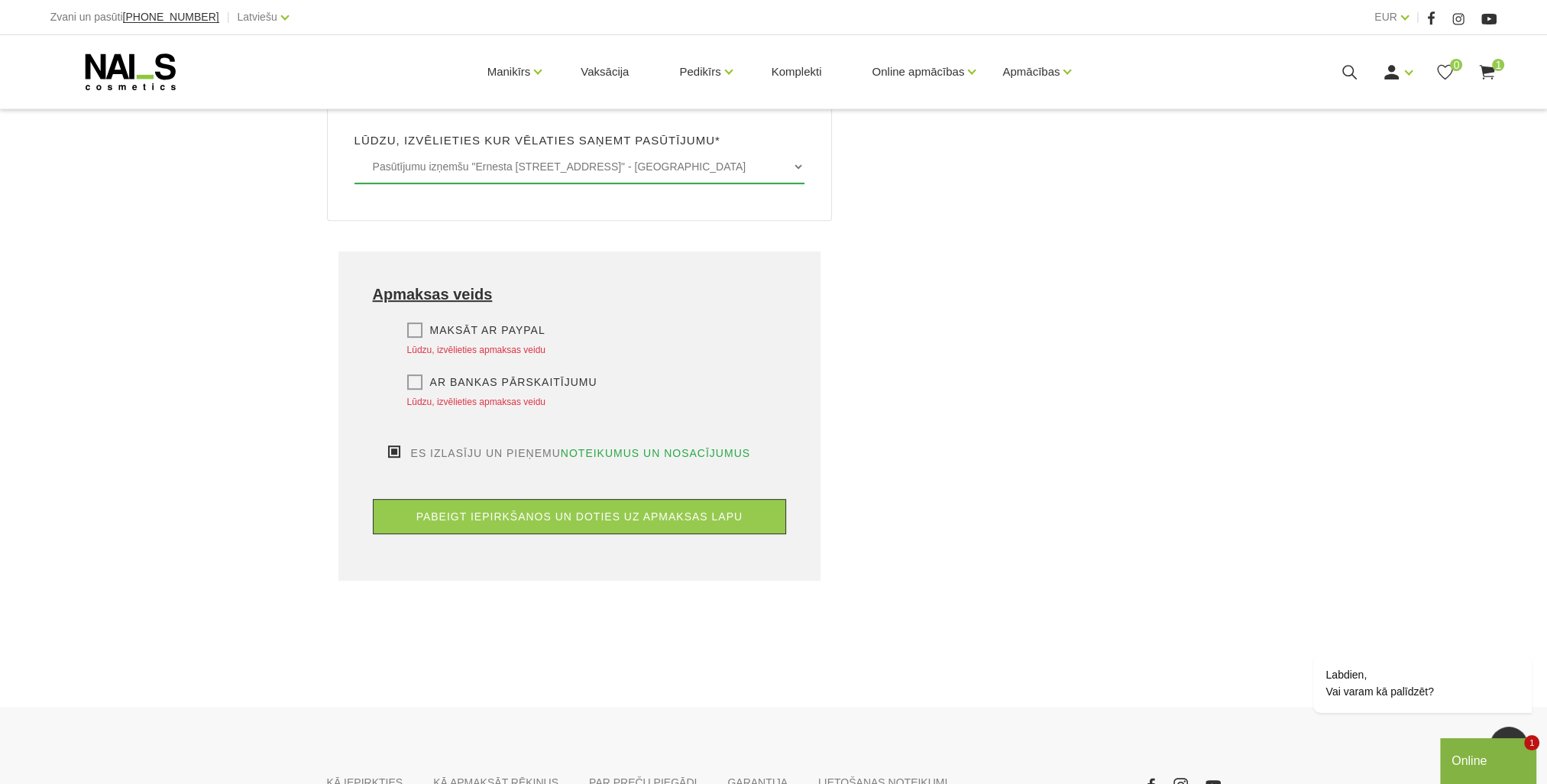
click at [422, 374] on label "Ar bankas pārskaitījumu" at bounding box center [502, 382] width 190 height 15
click at [0, 0] on input "Ar bankas pārskaitījumu" at bounding box center [0, 0] width 0 height 0
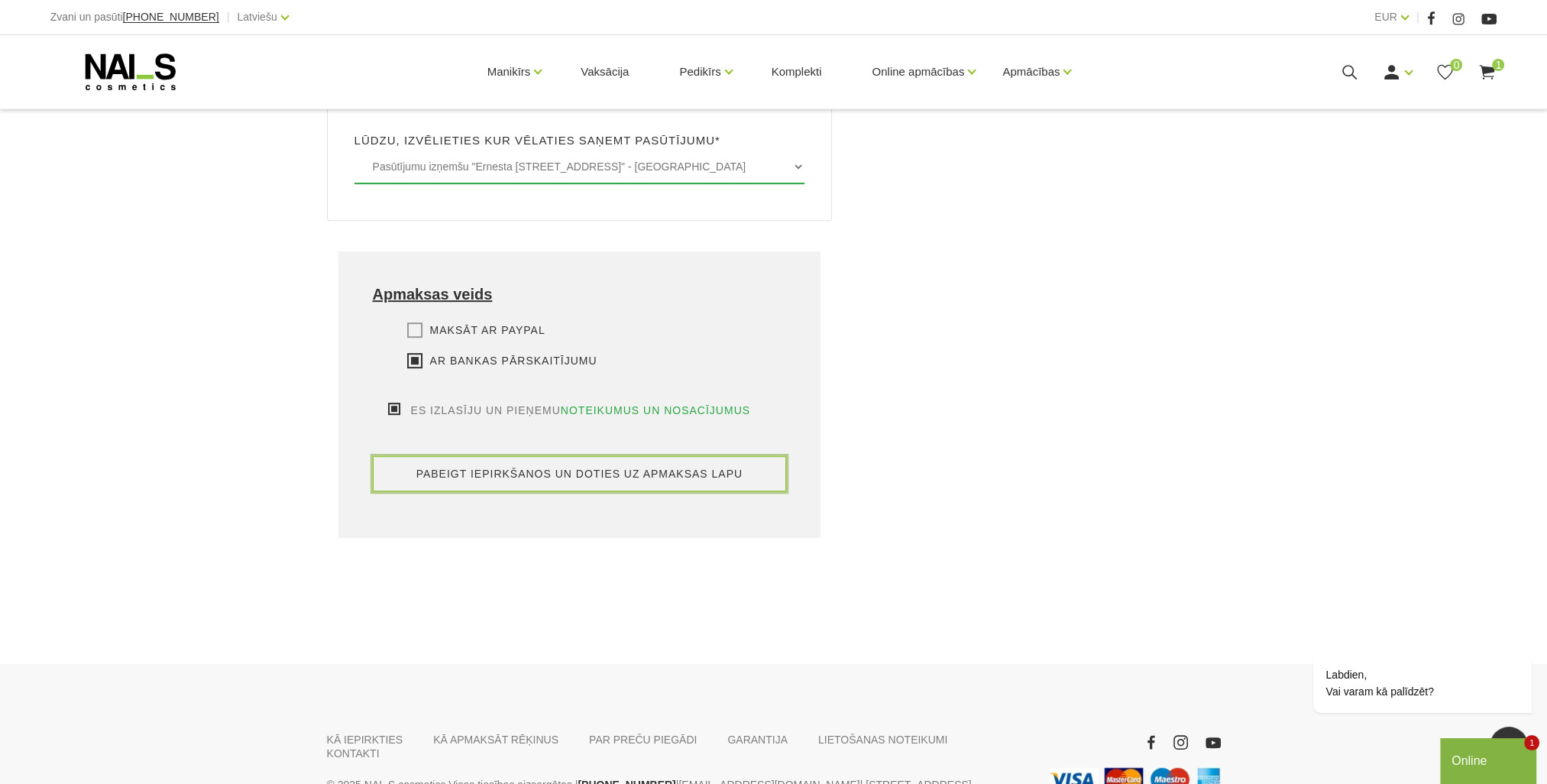
click at [553, 456] on button "pabeigt iepirkšanos un doties uz apmaksas lapu" at bounding box center [580, 473] width 414 height 35
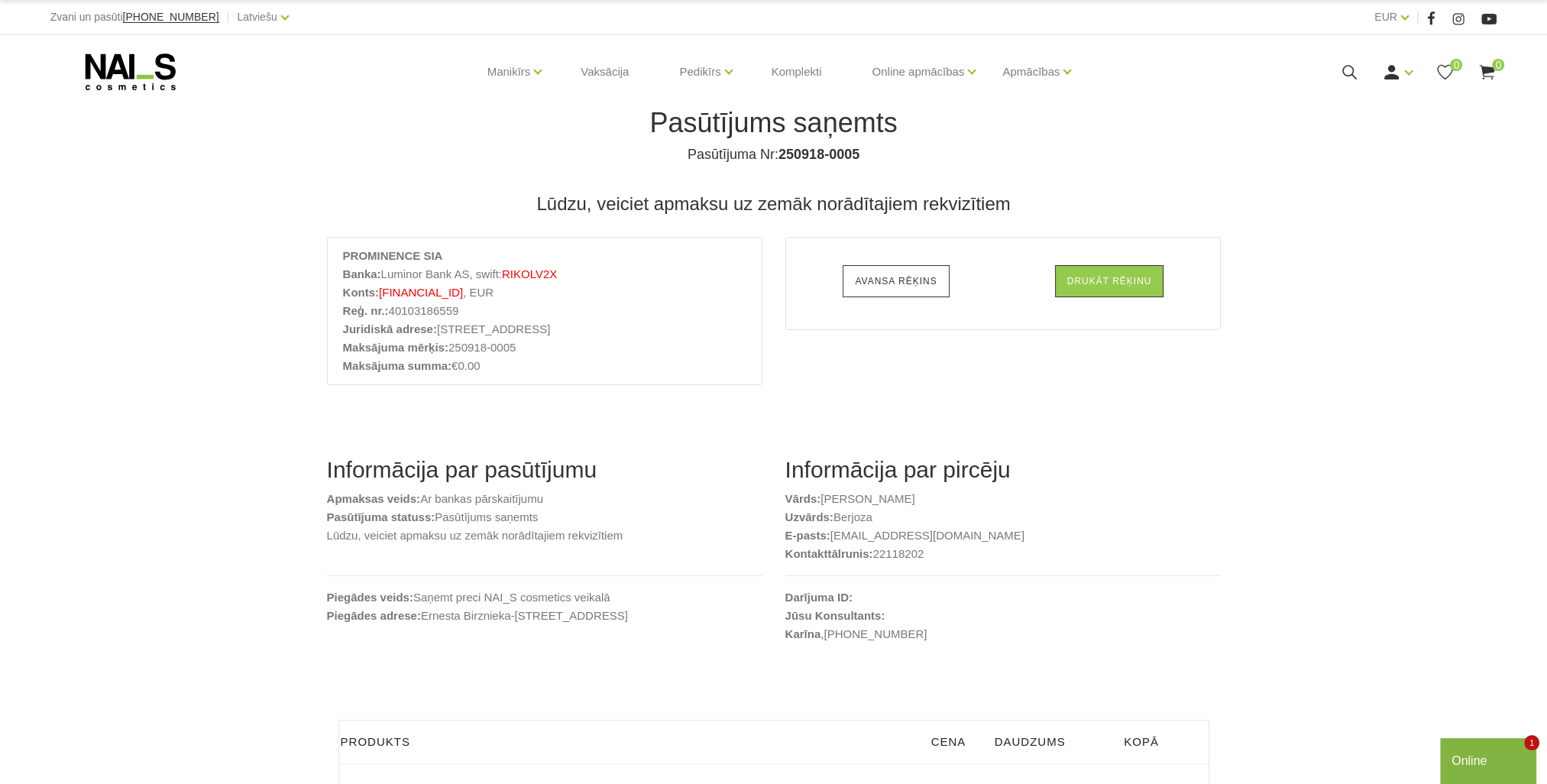
click at [919, 283] on link "Avansa rēķins" at bounding box center [895, 281] width 106 height 32
click at [1094, 281] on link "Drukāt rēķinu" at bounding box center [1109, 281] width 109 height 32
click at [1108, 273] on link "Drukāt rēķinu" at bounding box center [1109, 281] width 109 height 32
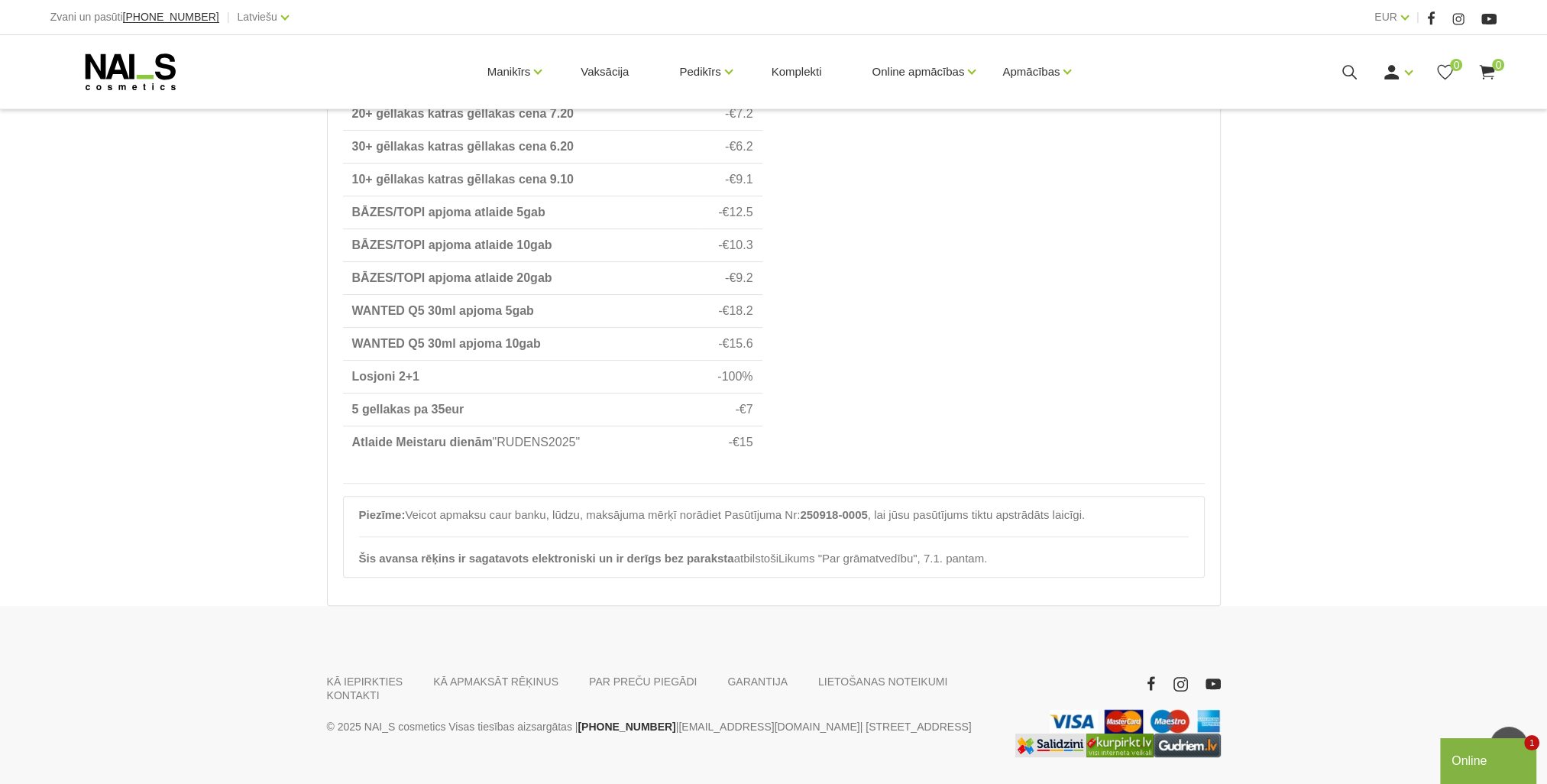
scroll to position [725, 0]
